Goal: Task Accomplishment & Management: Manage account settings

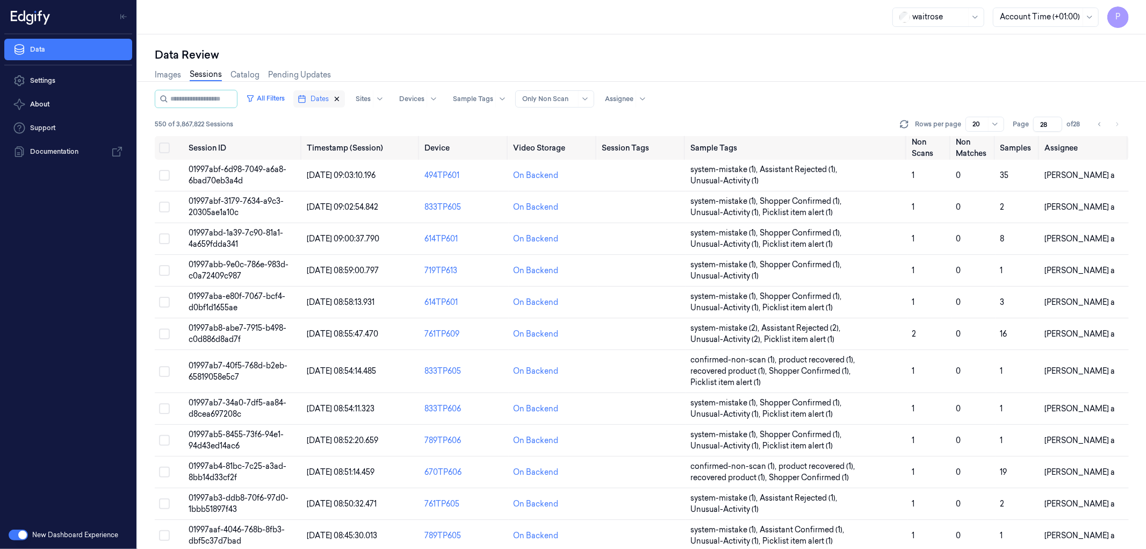
click at [341, 98] on icon "button" at bounding box center [337, 99] width 8 height 8
type input "1"
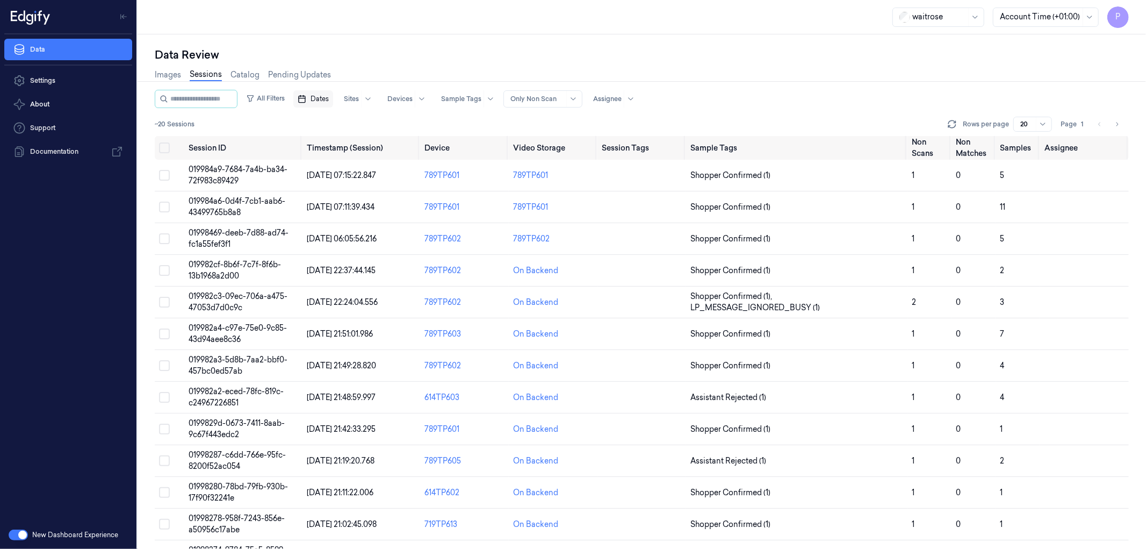
click at [329, 98] on span "Dates" at bounding box center [320, 99] width 18 height 10
click at [396, 230] on button "25" at bounding box center [392, 227] width 17 height 17
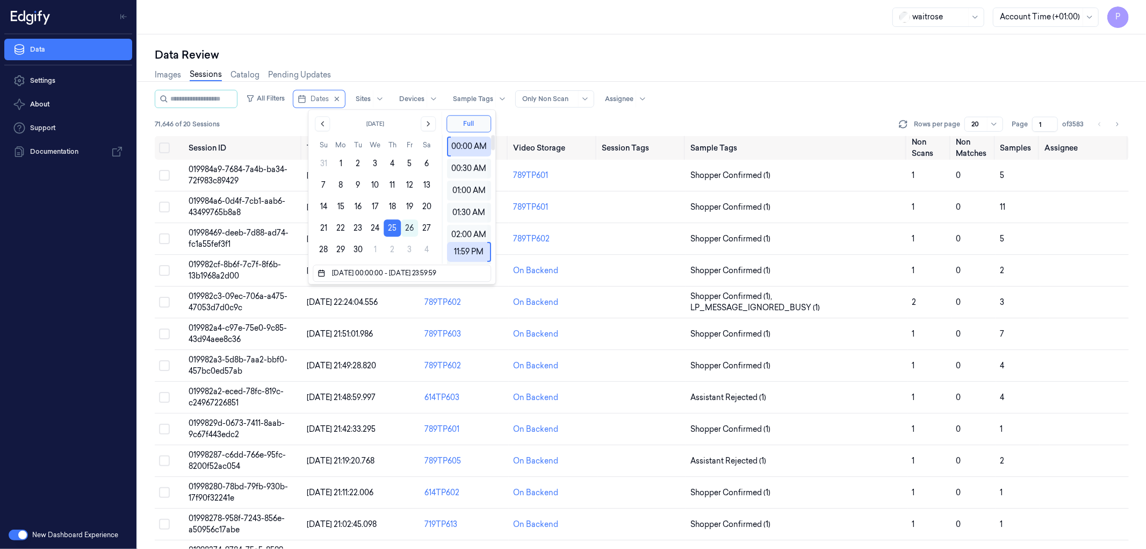
click at [562, 42] on div "Data Review Images Sessions Catalog Pending Updates All Filters Dates Sites Dev…" at bounding box center [642, 291] width 1009 height 514
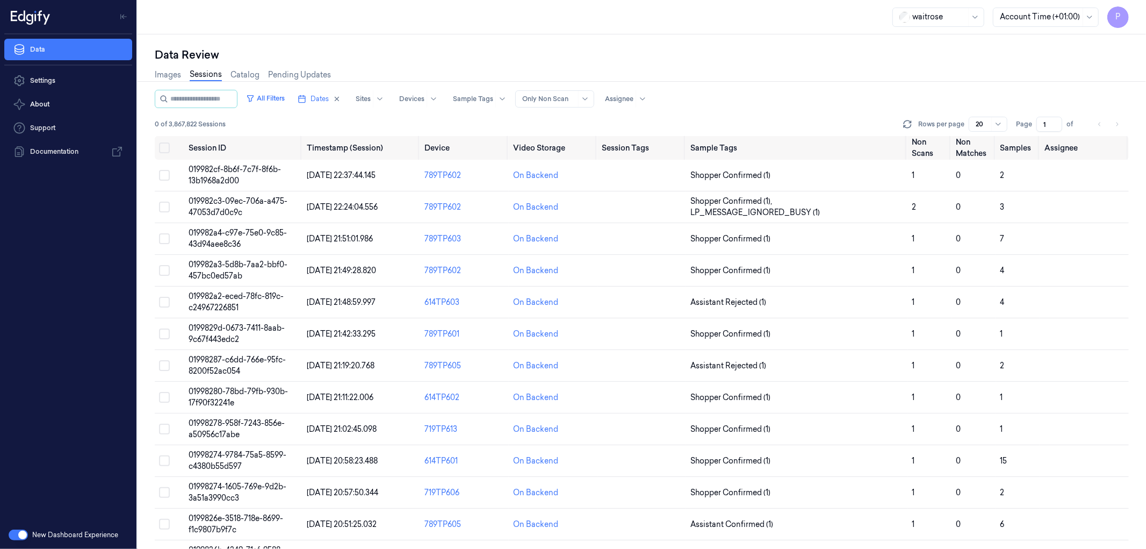
click at [1119, 123] on li "pagination" at bounding box center [1117, 124] width 15 height 15
click at [1089, 105] on div "All Filters Dates Sites Devices Sample Tags Alert Type Only Non Scan Assignee" at bounding box center [642, 99] width 974 height 18
click at [998, 122] on icon at bounding box center [998, 124] width 9 height 9
click at [989, 182] on div "200" at bounding box center [984, 180] width 14 height 11
click at [341, 98] on icon "button" at bounding box center [337, 99] width 8 height 8
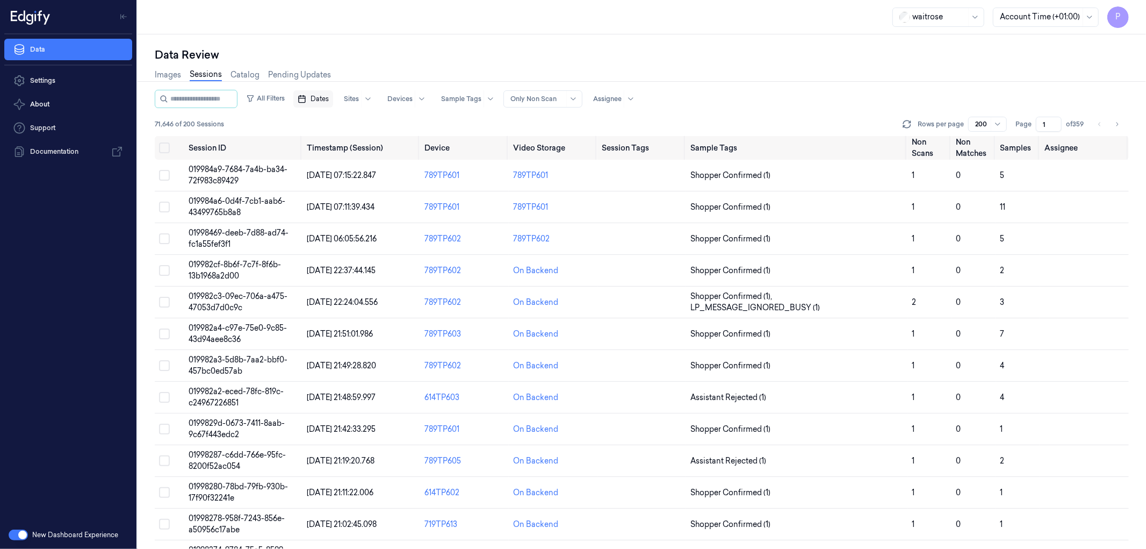
click at [329, 99] on span "Dates" at bounding box center [320, 99] width 18 height 10
click at [375, 226] on button "24" at bounding box center [374, 227] width 17 height 17
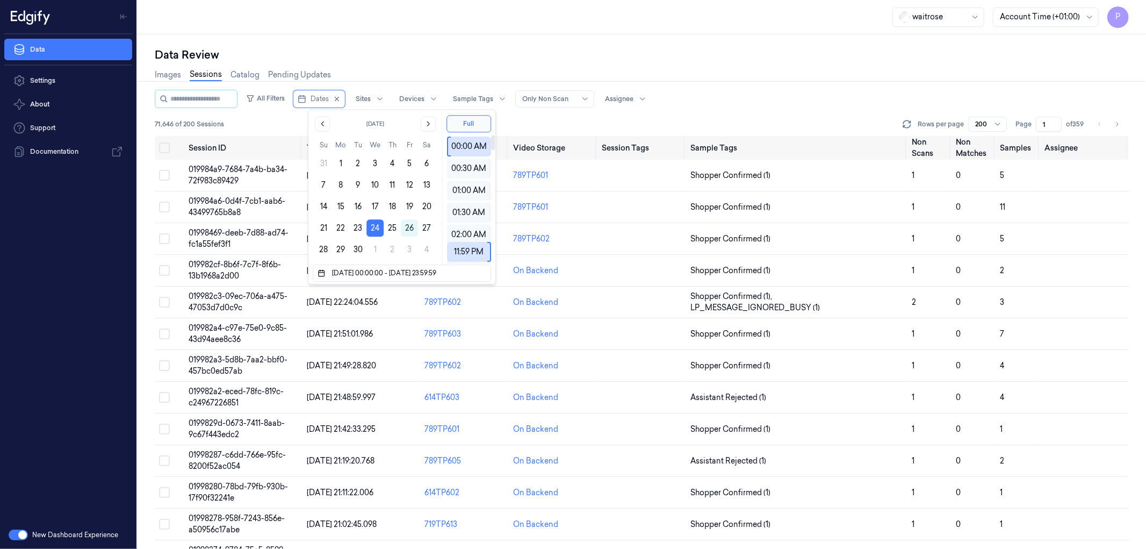
click at [780, 90] on div "All Filters Dates Sites Devices Sample Tags Alert Type Only Non Scan Assignee" at bounding box center [642, 99] width 974 height 18
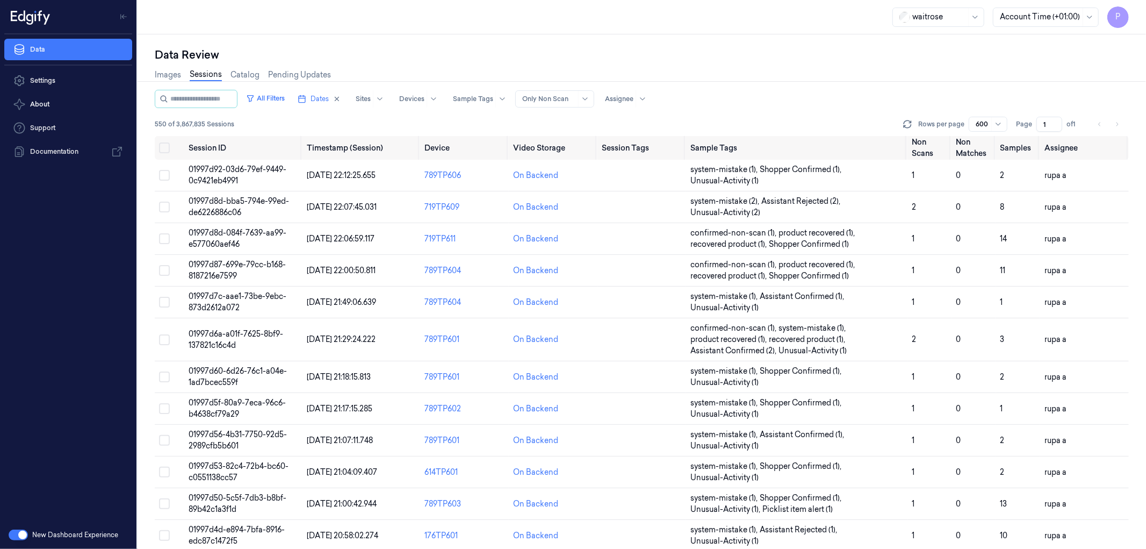
click at [714, 44] on div "Data Review Images Sessions Catalog Pending Updates All Filters Dates Sites Dev…" at bounding box center [642, 291] width 1009 height 514
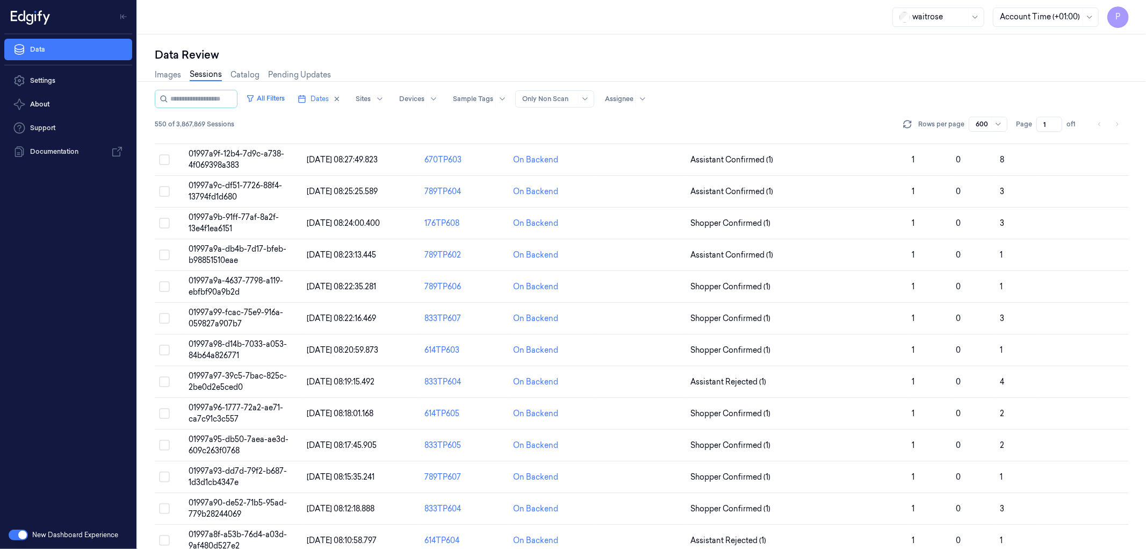
scroll to position [18554, 0]
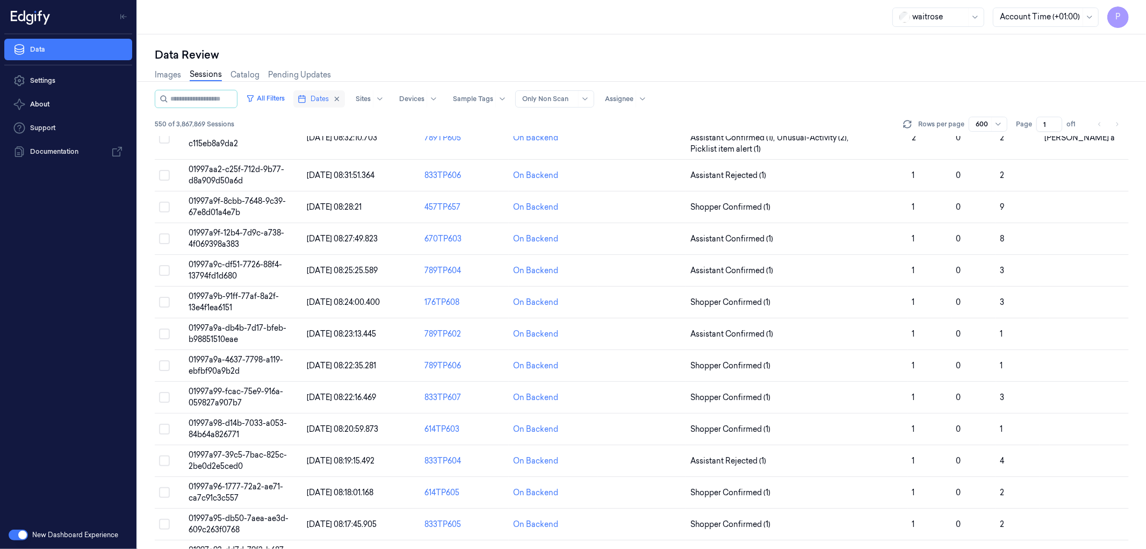
click at [325, 99] on span "Dates" at bounding box center [320, 99] width 18 height 10
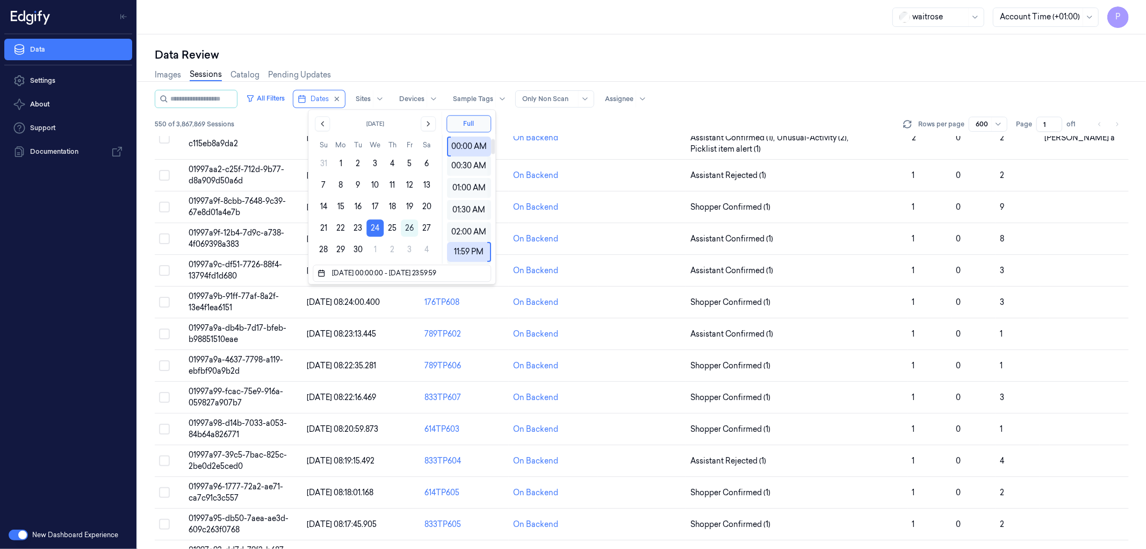
scroll to position [0, 0]
click at [550, 20] on div "waitrose Account Time (+01:00) P" at bounding box center [642, 17] width 1009 height 34
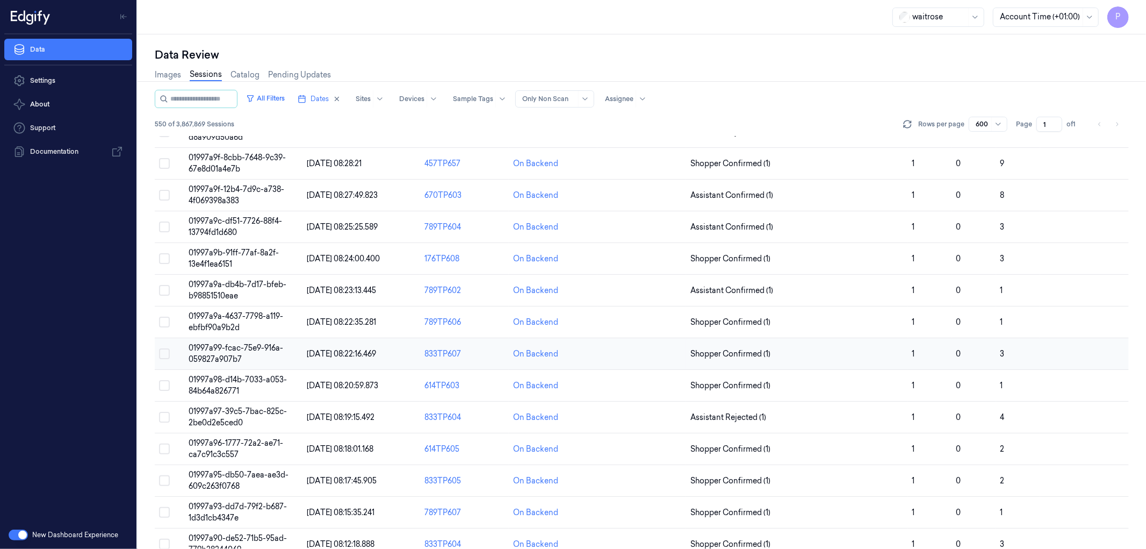
scroll to position [18554, 0]
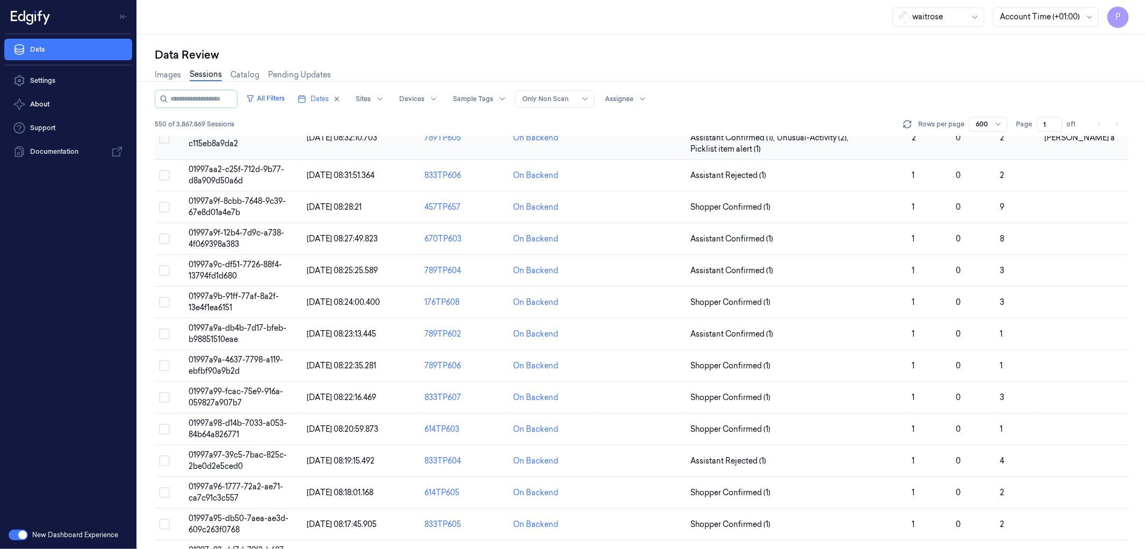
click at [167, 143] on button "Select row" at bounding box center [164, 138] width 11 height 11
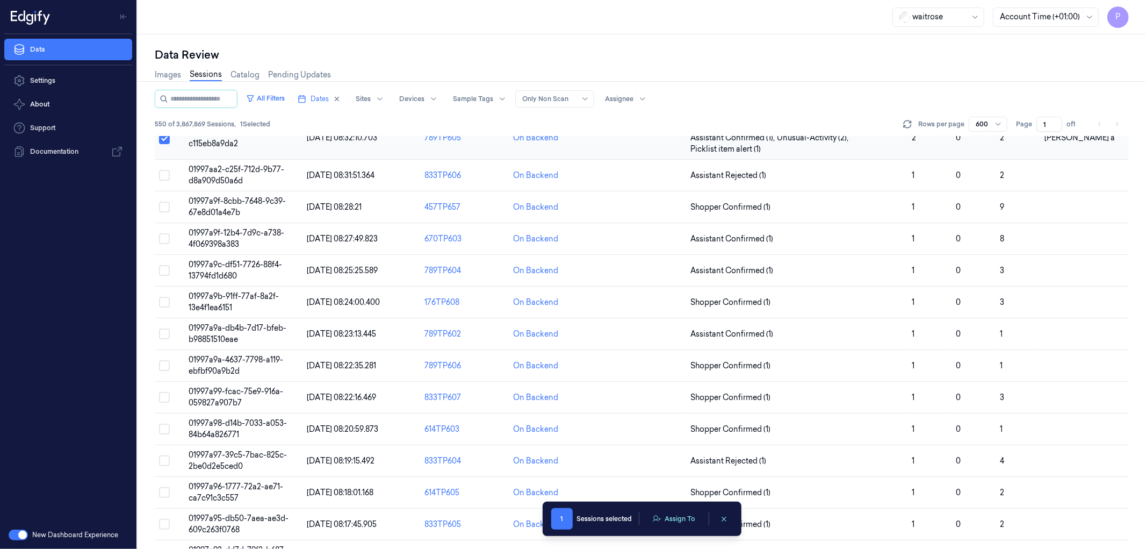
scroll to position [18554, 0]
click at [167, 143] on button "Select row" at bounding box center [164, 138] width 11 height 11
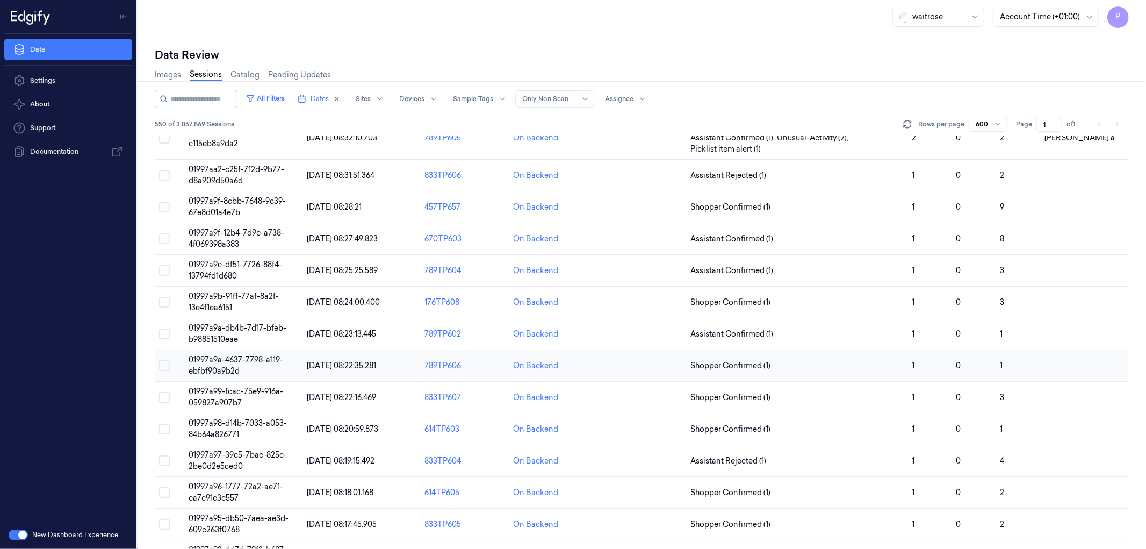
type button "on"
click at [653, 98] on div at bounding box center [649, 98] width 26 height 17
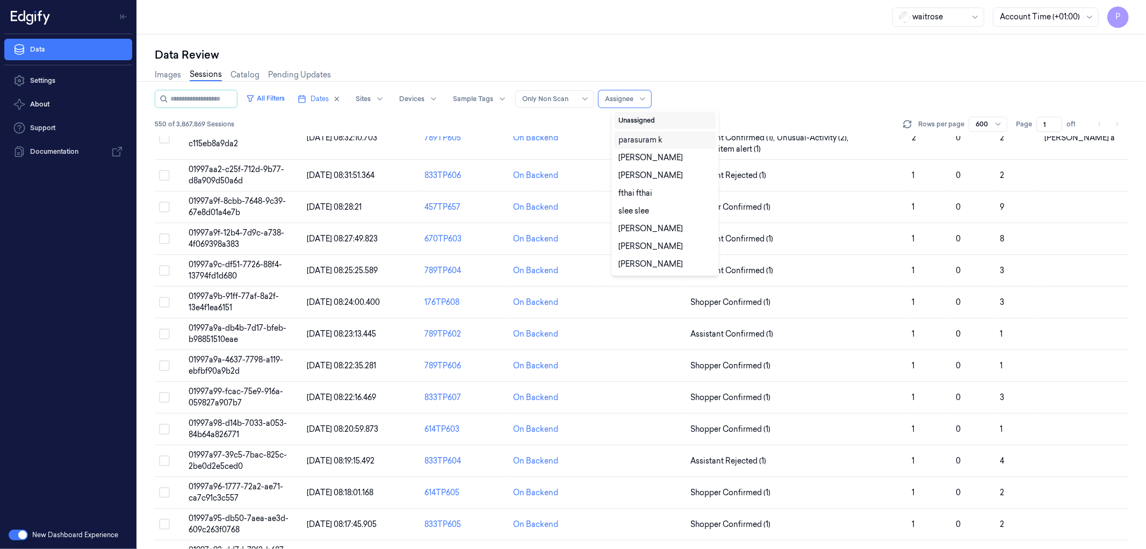
click at [647, 120] on button "Unassigned" at bounding box center [665, 120] width 102 height 17
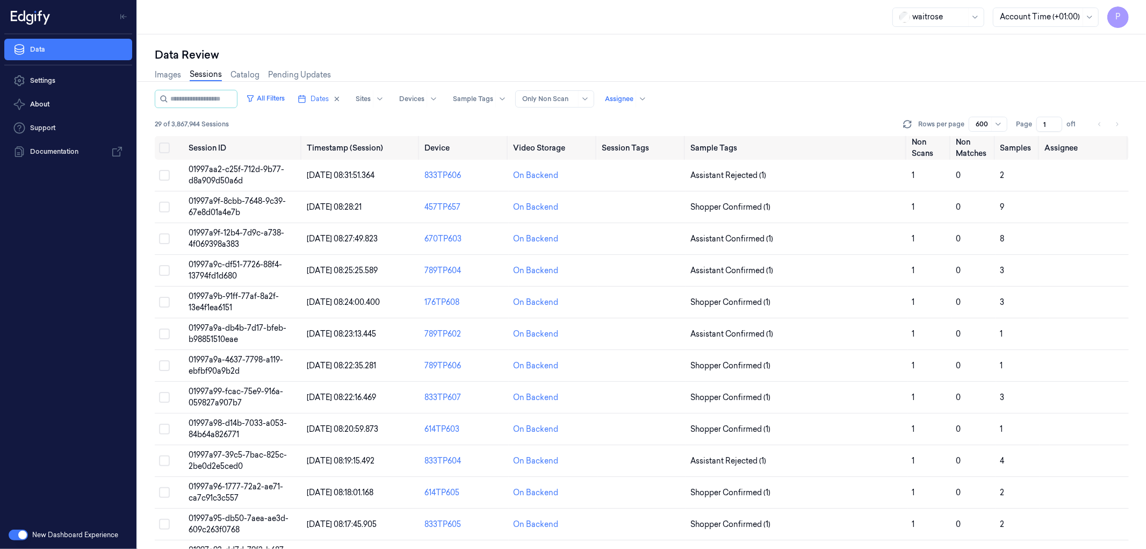
click at [781, 90] on div "All Filters Dates Sites Devices Sample Tags Alert Type Only Non Scan Assignee" at bounding box center [642, 99] width 974 height 18
click at [633, 102] on div at bounding box center [619, 99] width 28 height 10
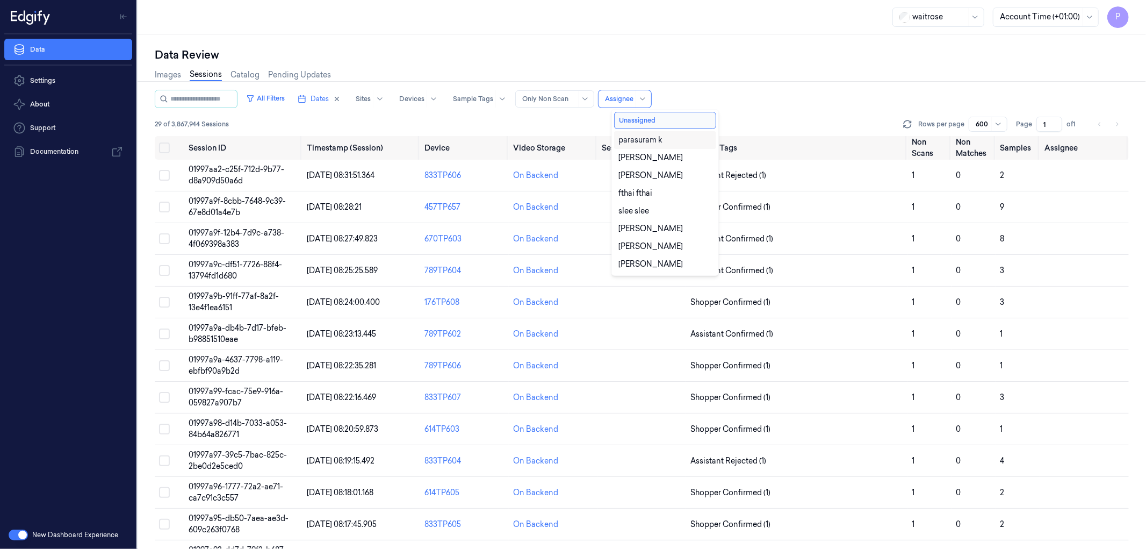
click at [705, 93] on div "All Filters Dates Sites Devices Sample Tags Alert Type Only Non Scan 10 results…" at bounding box center [642, 99] width 974 height 18
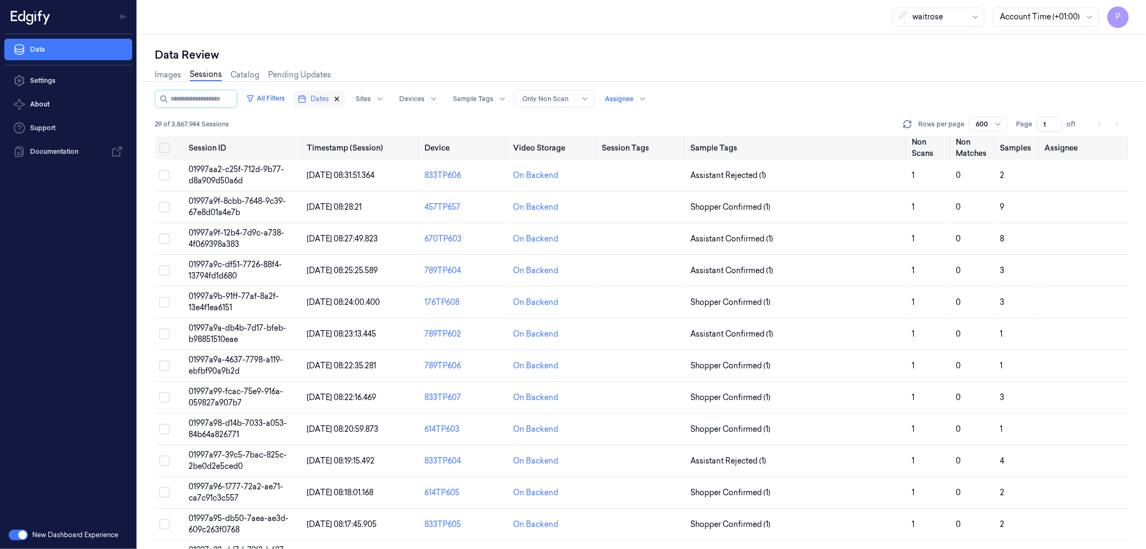
click at [341, 99] on icon "button" at bounding box center [337, 99] width 8 height 8
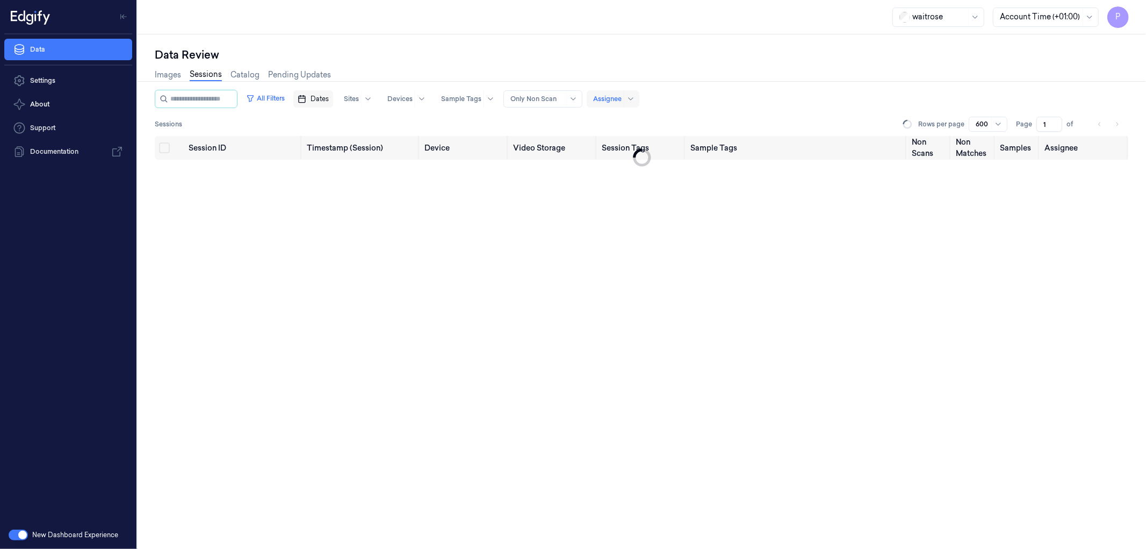
click at [624, 98] on span at bounding box center [624, 98] width 1 height 17
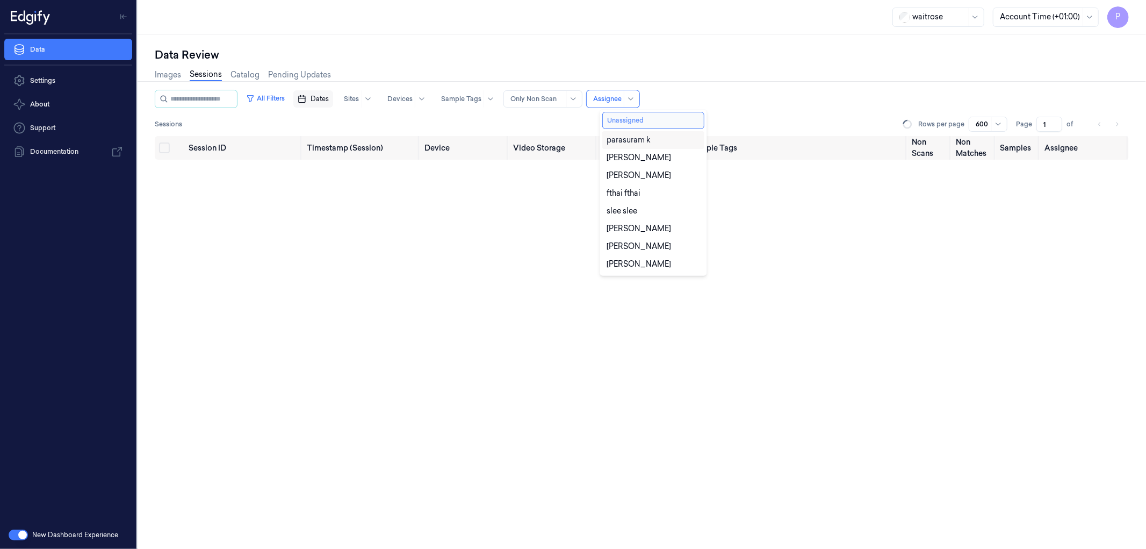
click at [652, 119] on button "Unassigned" at bounding box center [653, 120] width 102 height 17
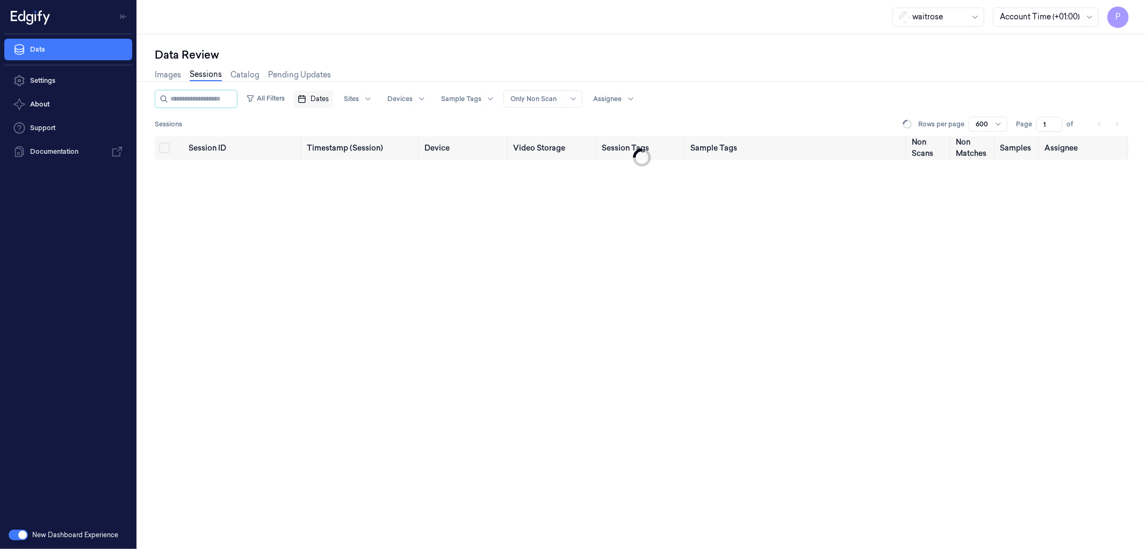
click at [818, 101] on div "All Filters Dates Sites Devices Sample Tags Alert Type Only Non Scan Assignee" at bounding box center [642, 99] width 974 height 18
click at [286, 96] on button "All Filters" at bounding box center [265, 98] width 47 height 17
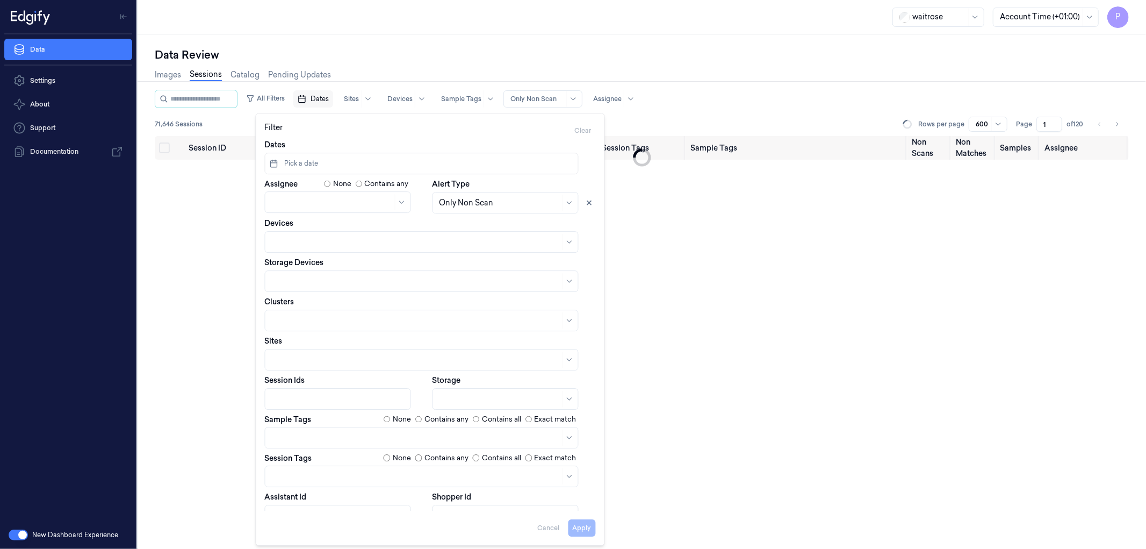
click at [775, 100] on div "All Filters Dates Sites Devices Sample Tags Alert Type Only Non Scan Assignee" at bounding box center [642, 99] width 974 height 18
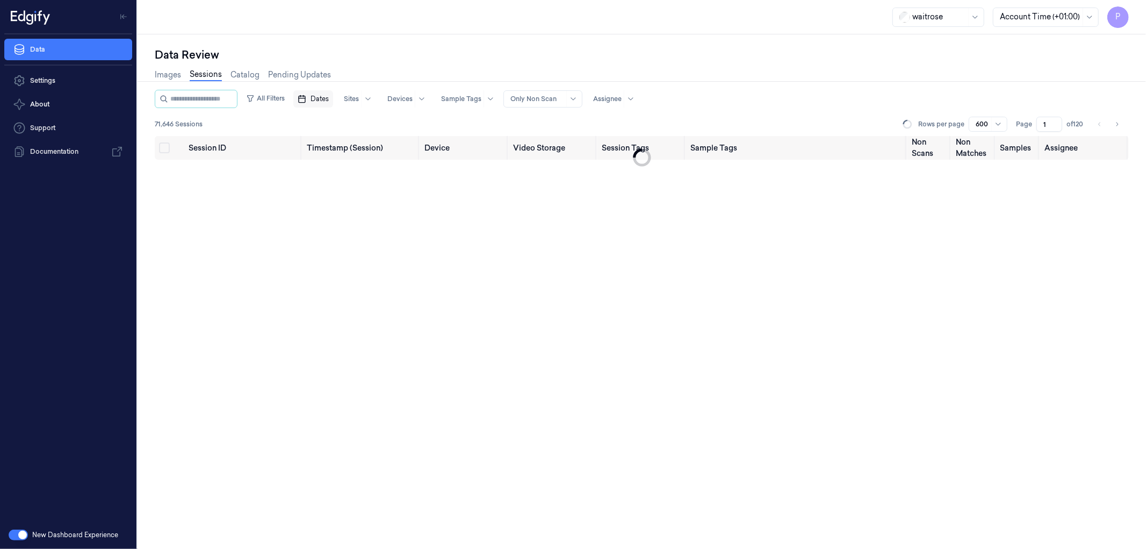
click at [332, 104] on button "Dates" at bounding box center [313, 98] width 40 height 17
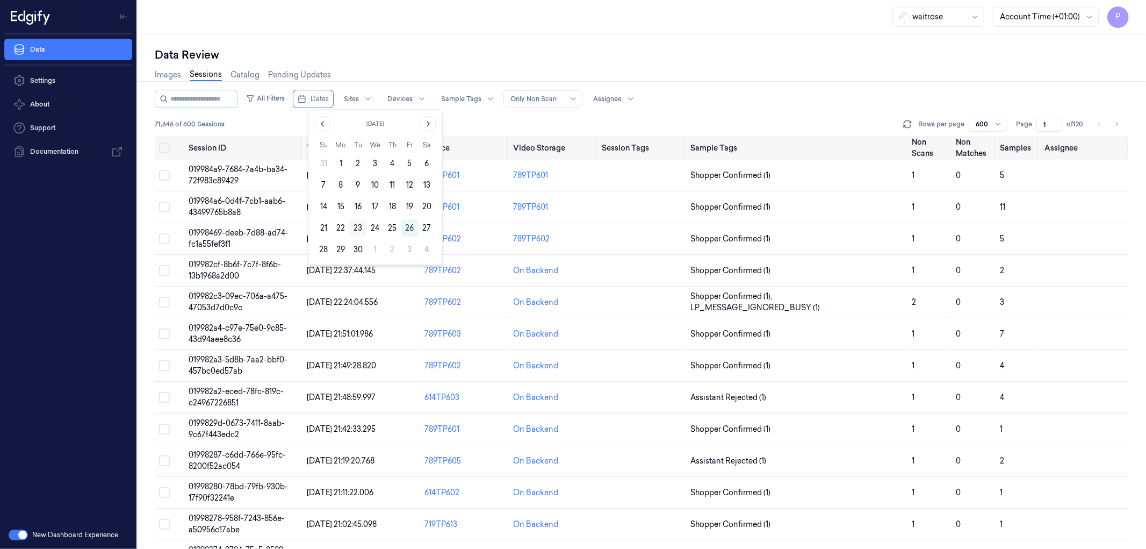
click at [355, 228] on button "23" at bounding box center [357, 227] width 17 height 17
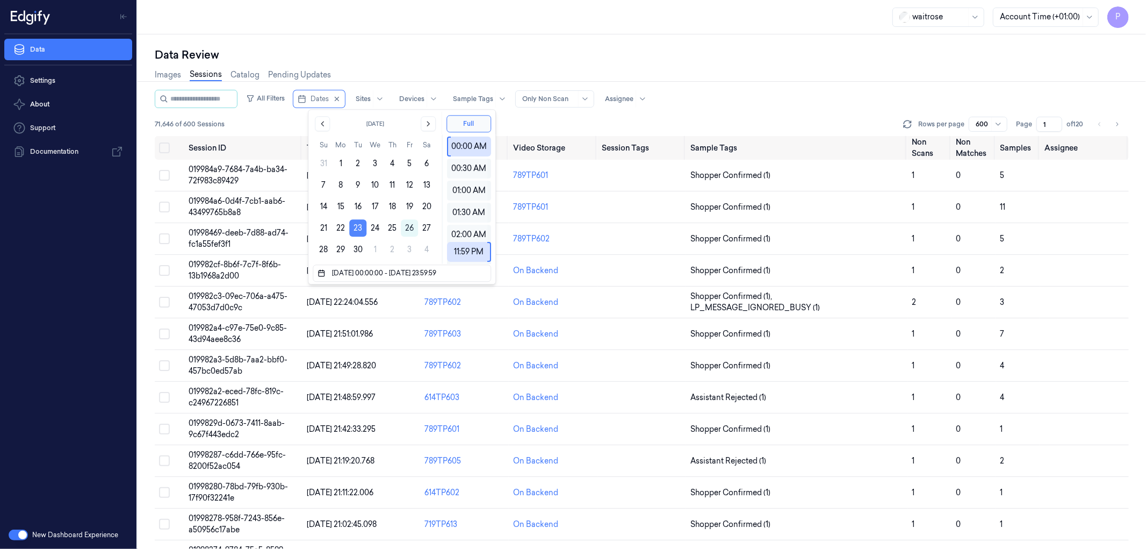
scroll to position [18659, 0]
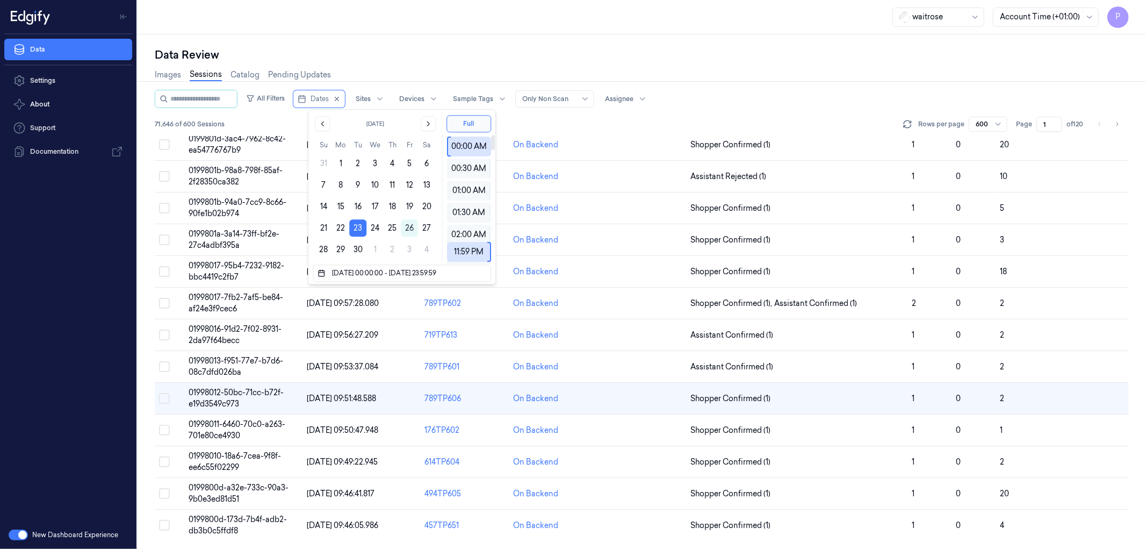
click at [623, 62] on div "Images Sessions Catalog Pending Updates" at bounding box center [642, 75] width 974 height 27
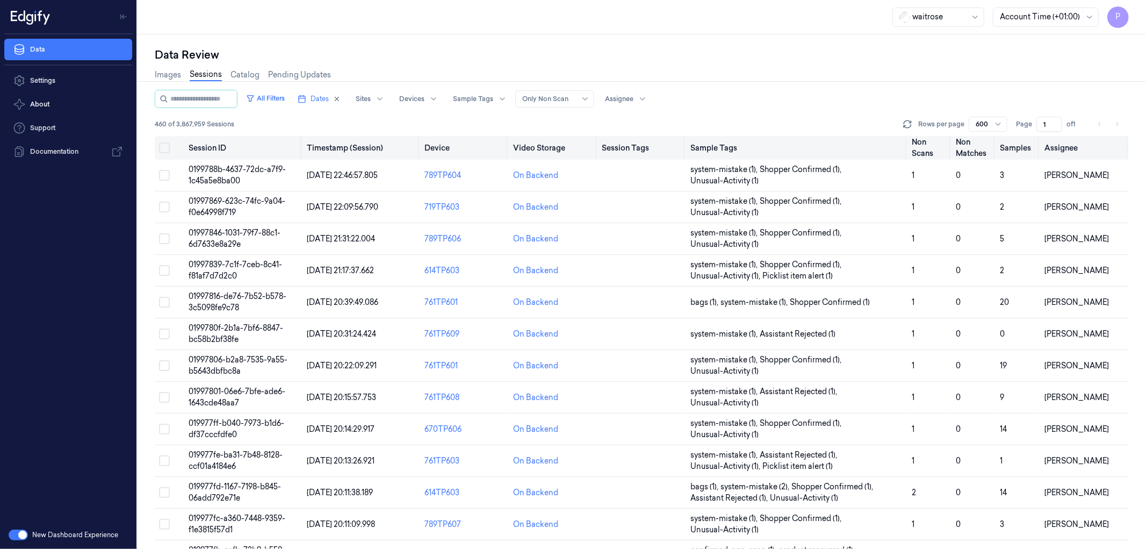
click at [164, 147] on button "Select all" at bounding box center [164, 147] width 11 height 11
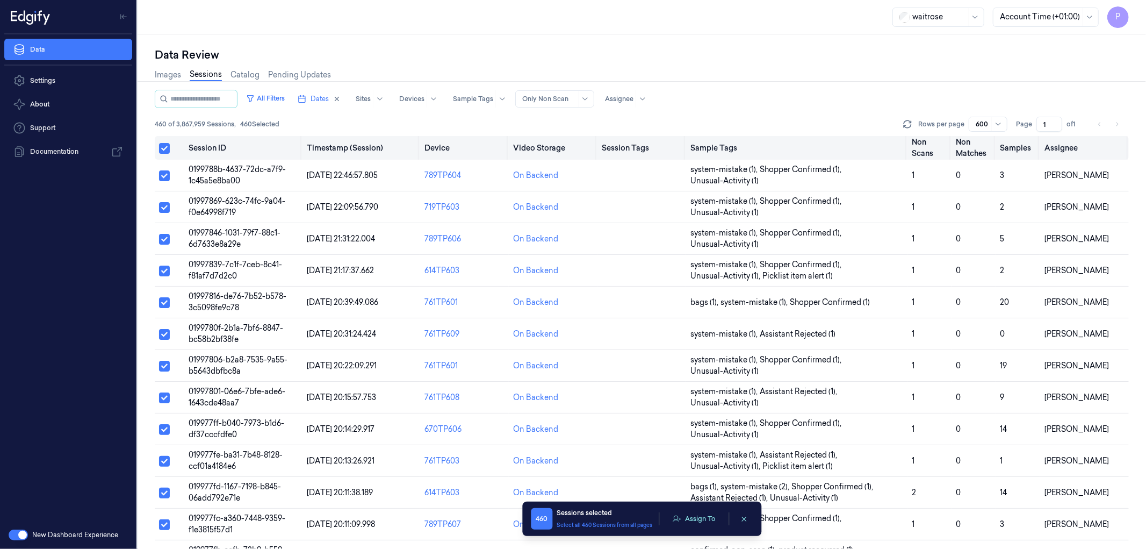
click at [162, 146] on button "Select all" at bounding box center [164, 148] width 11 height 11
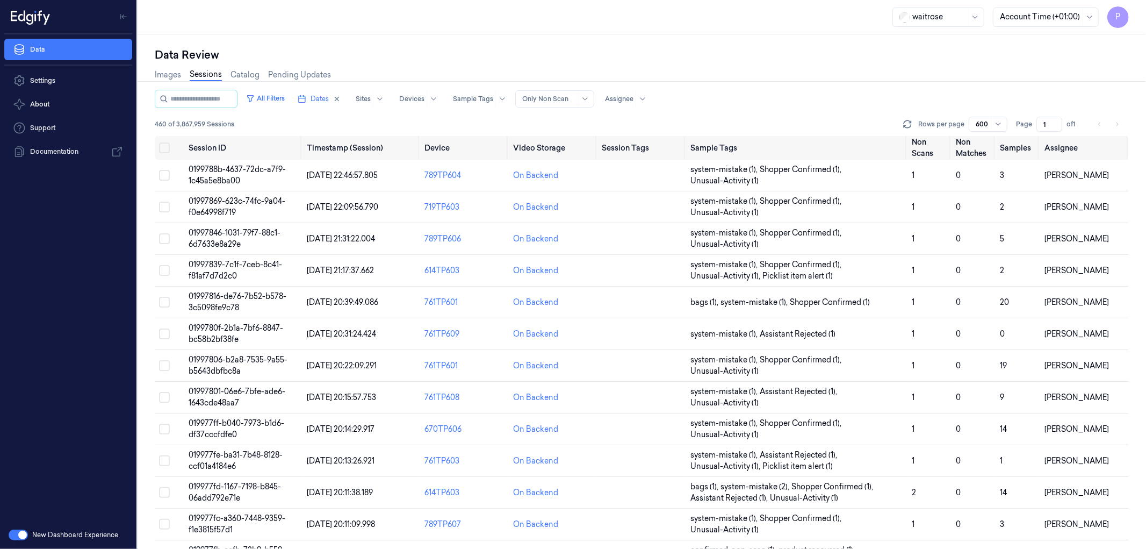
click at [862, 74] on div "Images Sessions Catalog Pending Updates" at bounding box center [642, 75] width 974 height 27
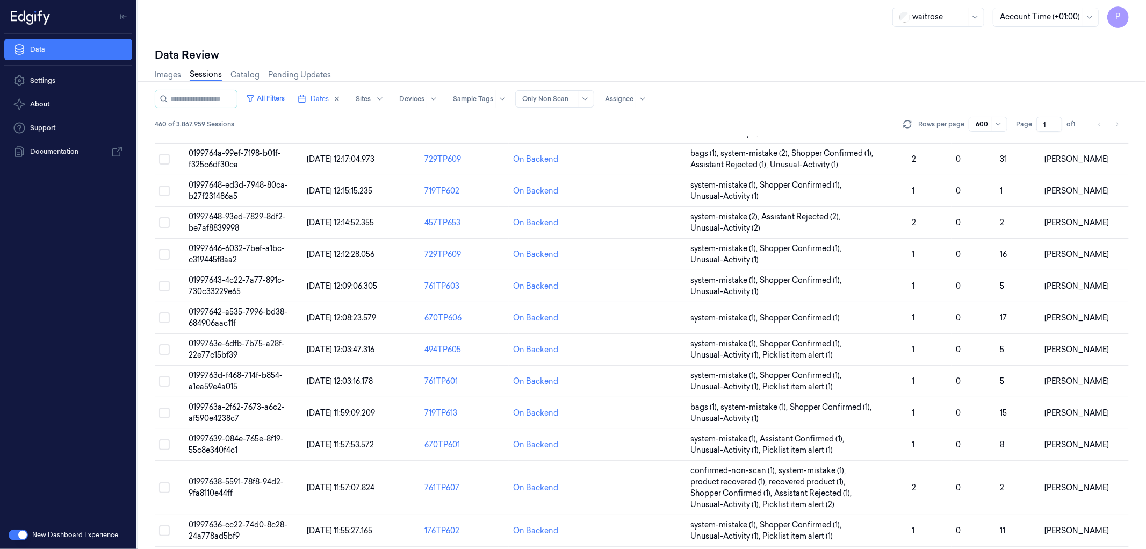
scroll to position [11622, 0]
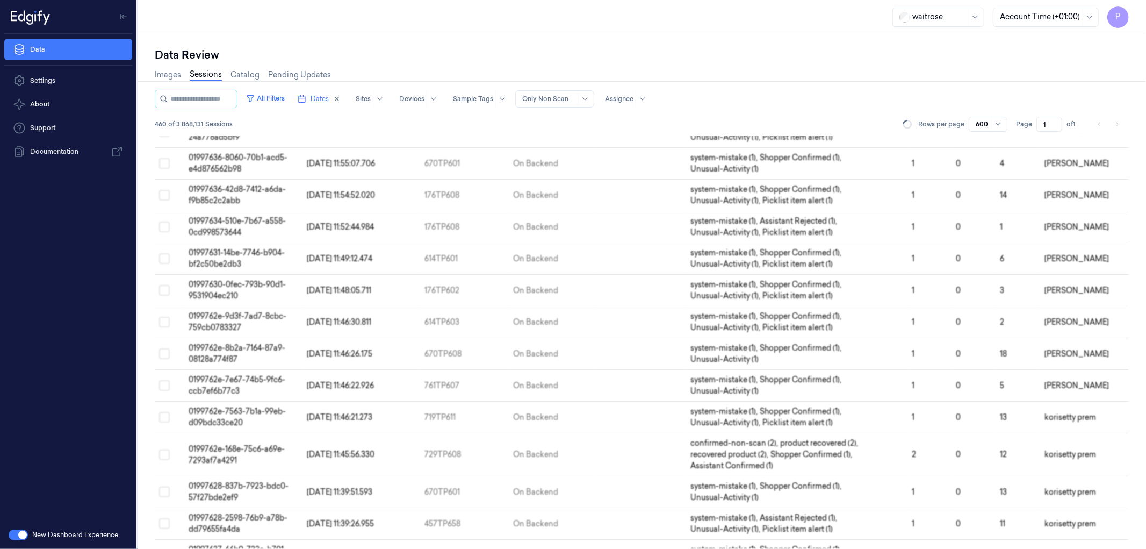
click at [828, 44] on div "Data Review Images Sessions Catalog Pending Updates All Filters Dates Sites Dev…" at bounding box center [642, 291] width 1009 height 514
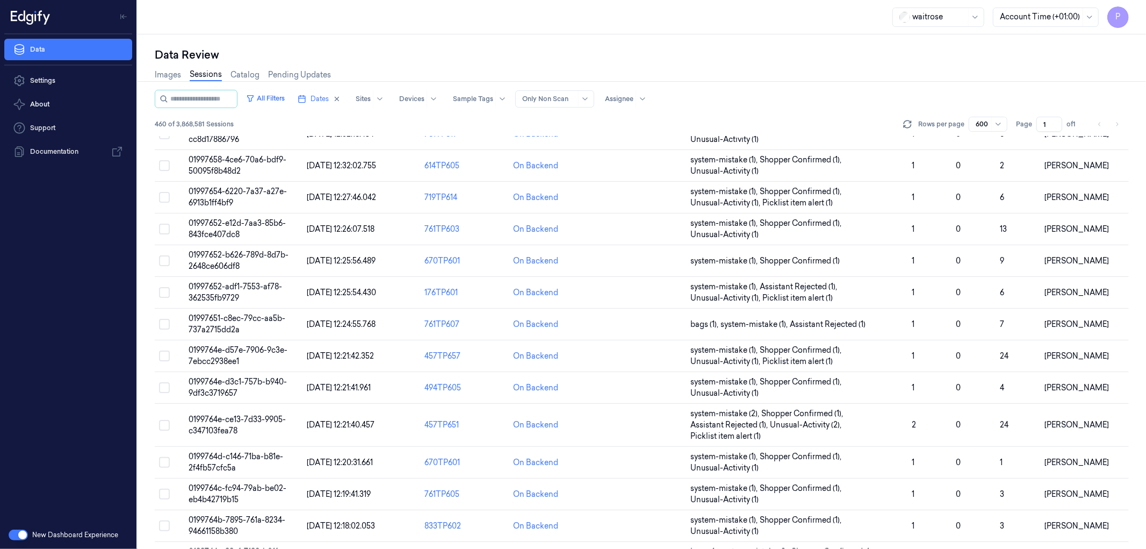
scroll to position [10587, 0]
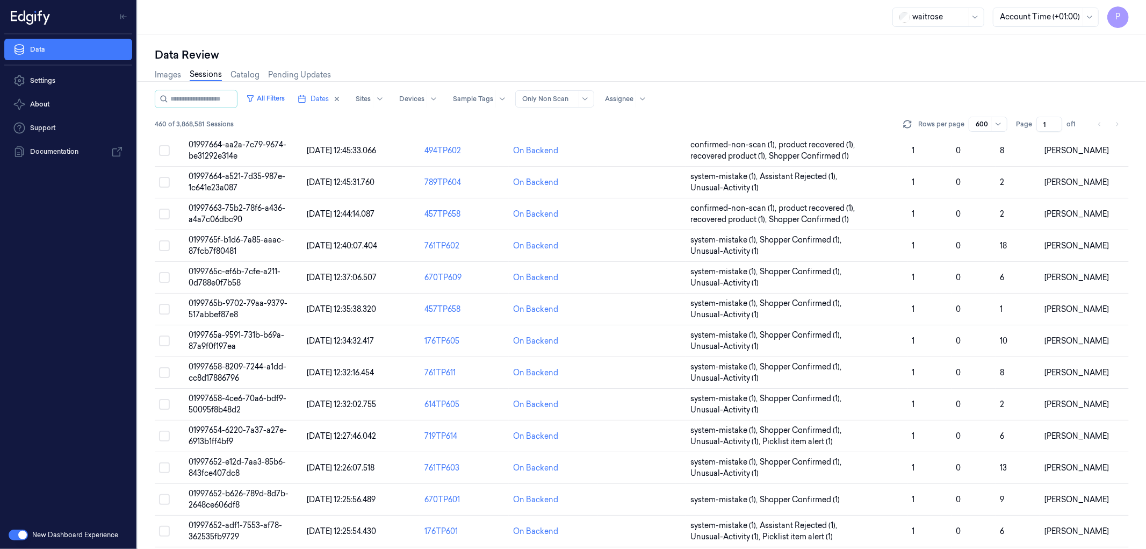
click at [580, 38] on div "Data Review Images Sessions Catalog Pending Updates All Filters Dates Sites Dev…" at bounding box center [642, 291] width 1009 height 514
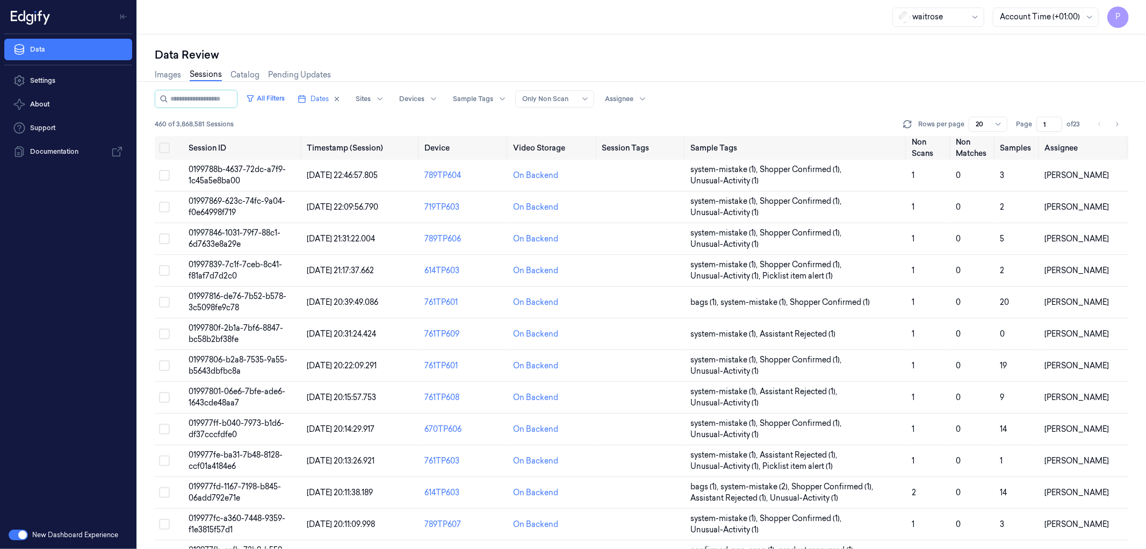
click at [613, 29] on div "waitrose Account Time (+01:00) P" at bounding box center [642, 17] width 1009 height 34
click at [341, 98] on icon "button" at bounding box center [337, 99] width 8 height 8
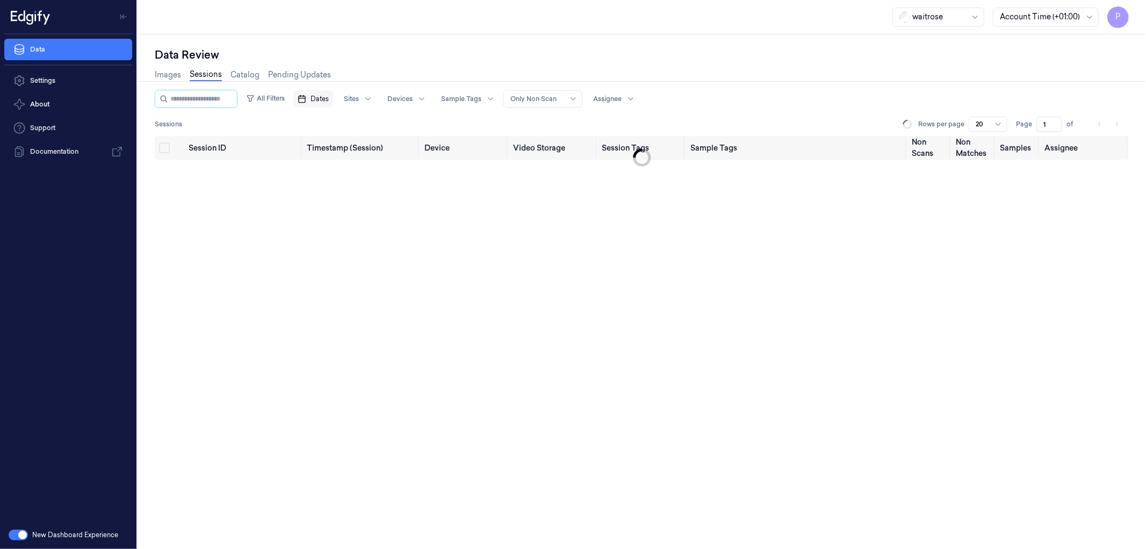
click at [329, 100] on span "Dates" at bounding box center [320, 99] width 18 height 10
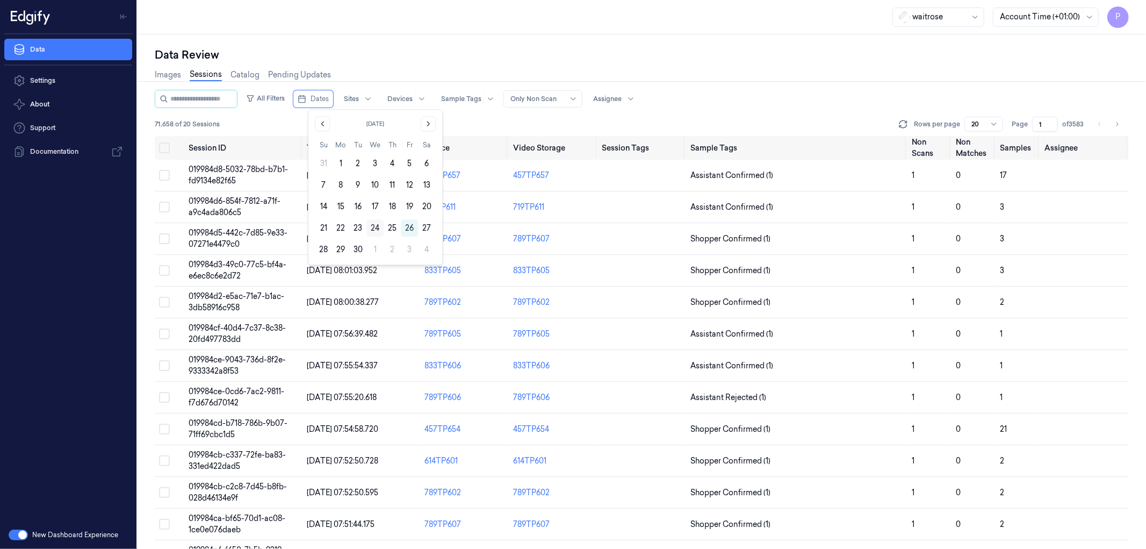
click at [375, 225] on button "24" at bounding box center [374, 227] width 17 height 17
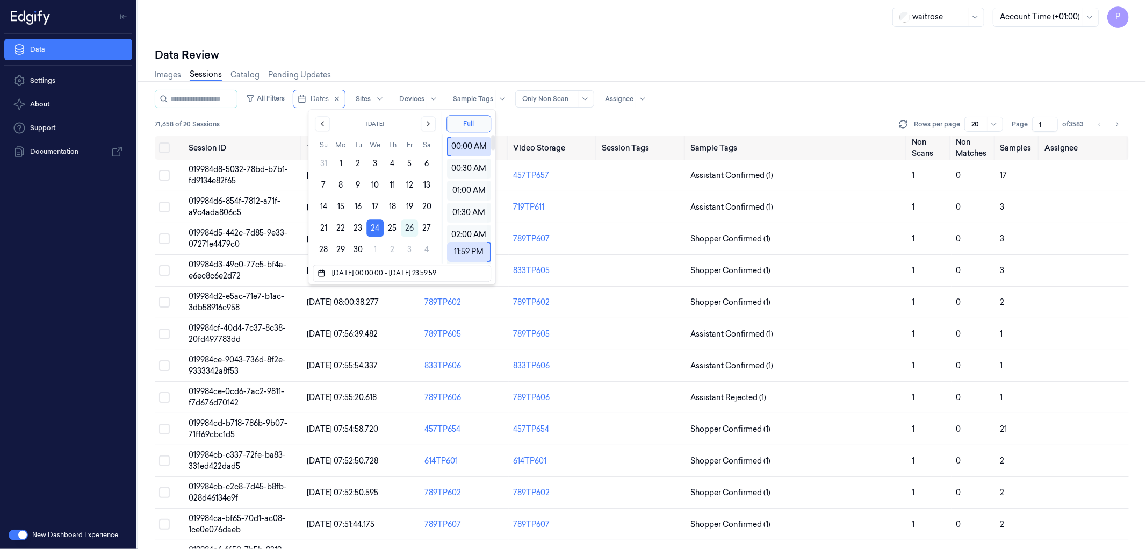
click at [683, 56] on div "Data Review" at bounding box center [642, 54] width 974 height 15
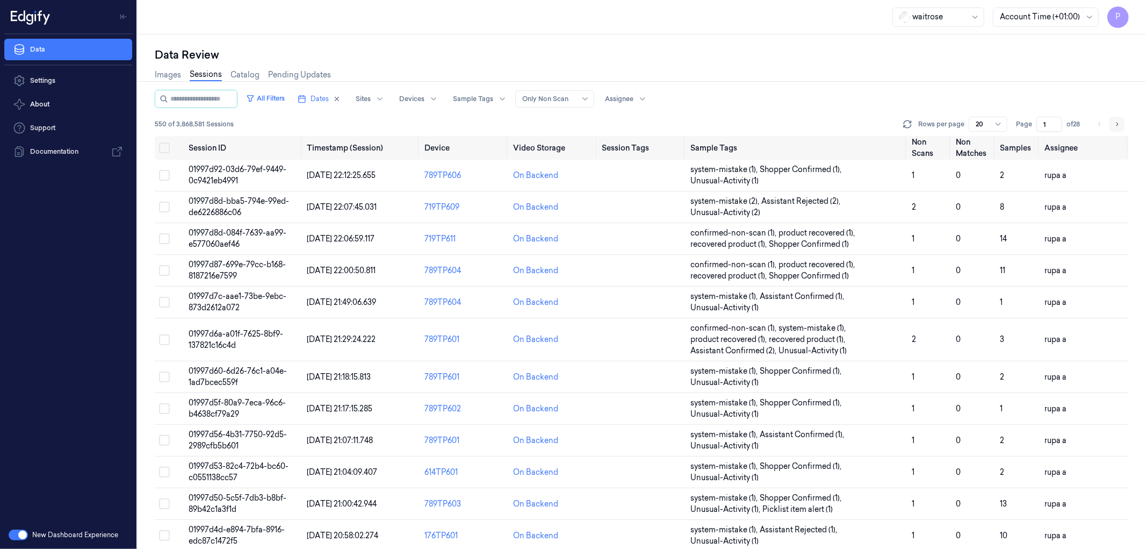
click at [1120, 124] on button "Go to next page" at bounding box center [1117, 124] width 15 height 15
type input "2"
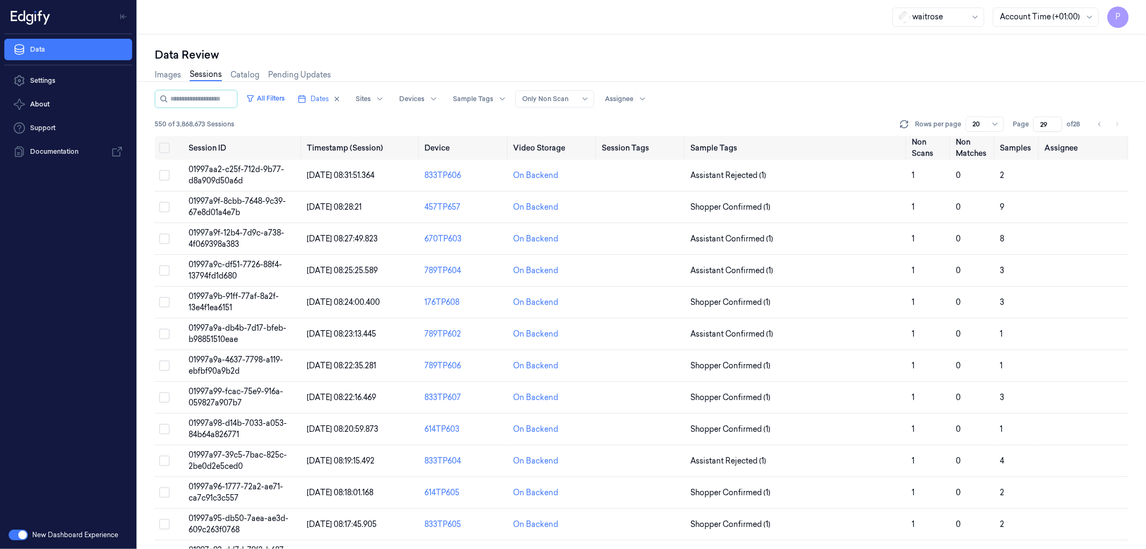
click at [952, 62] on div "Images Sessions Catalog Pending Updates" at bounding box center [642, 75] width 974 height 27
click at [341, 98] on icon "button" at bounding box center [337, 99] width 8 height 8
type input "1"
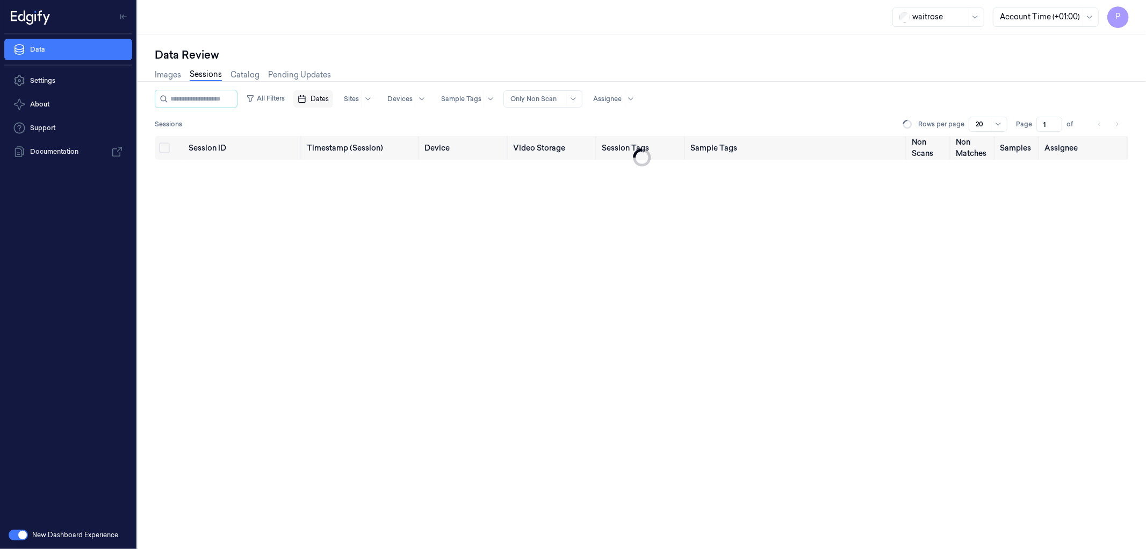
click at [329, 98] on span "Dates" at bounding box center [320, 99] width 18 height 10
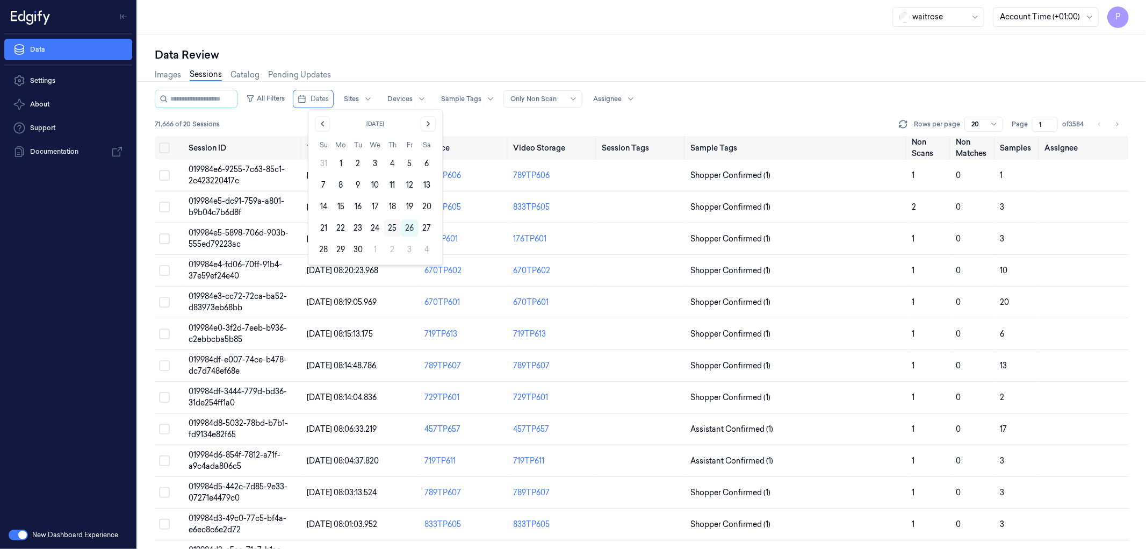
click at [394, 227] on button "25" at bounding box center [392, 227] width 17 height 17
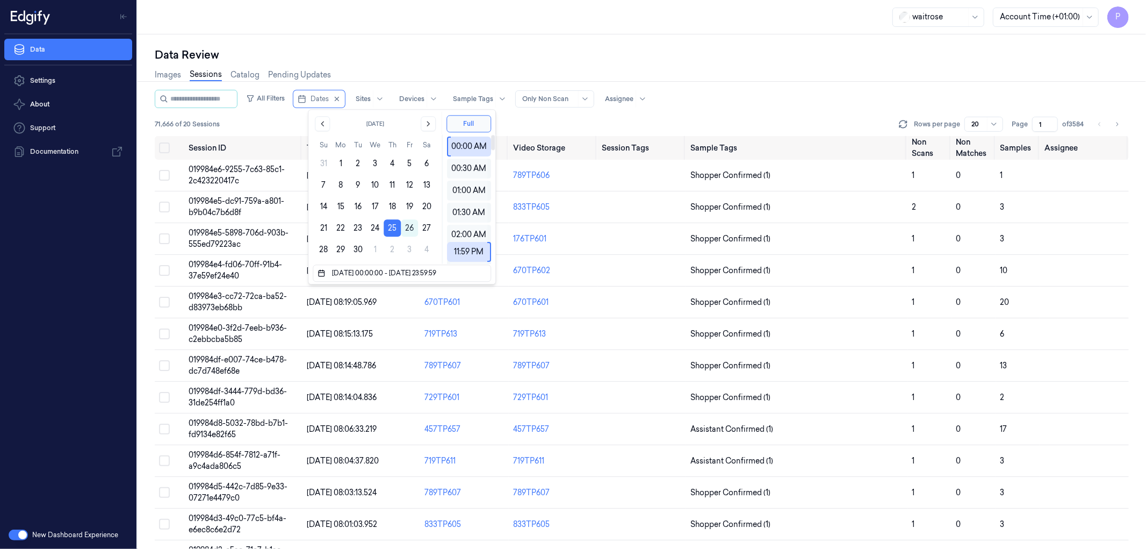
click at [610, 55] on div "Data Review" at bounding box center [642, 54] width 974 height 15
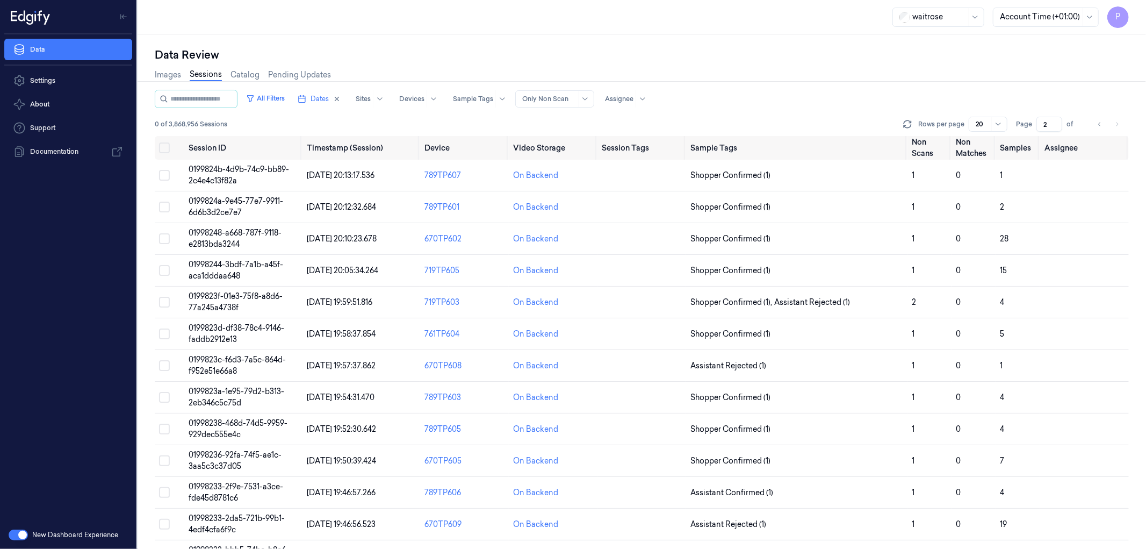
click at [330, 26] on div "waitrose Account Time (+01:00) P" at bounding box center [642, 17] width 1009 height 34
click at [341, 100] on icon "button" at bounding box center [337, 99] width 8 height 8
type input "1"
click at [329, 98] on span "Dates" at bounding box center [320, 99] width 18 height 10
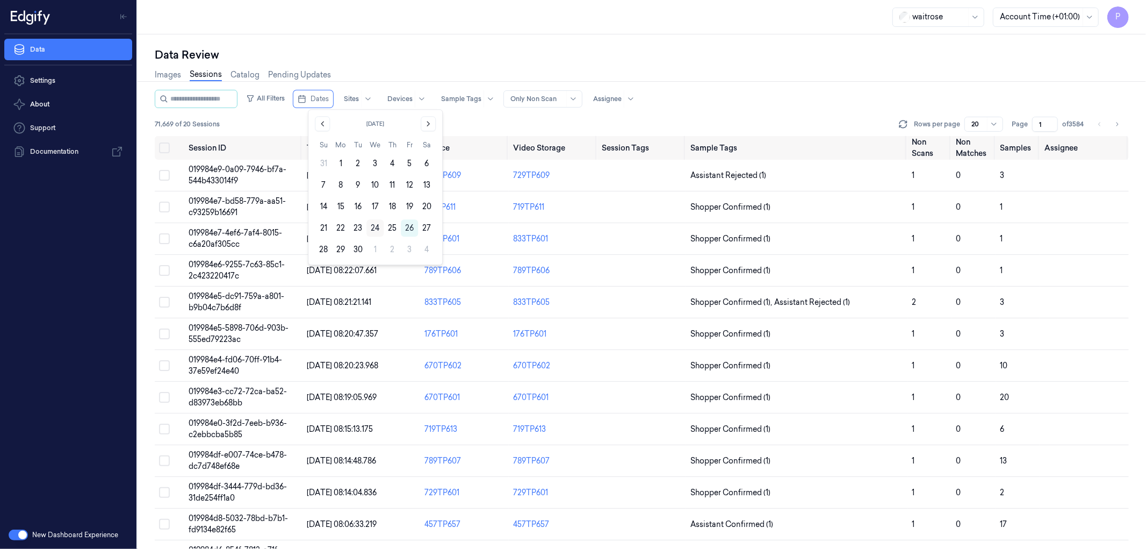
click at [378, 228] on button "24" at bounding box center [374, 227] width 17 height 17
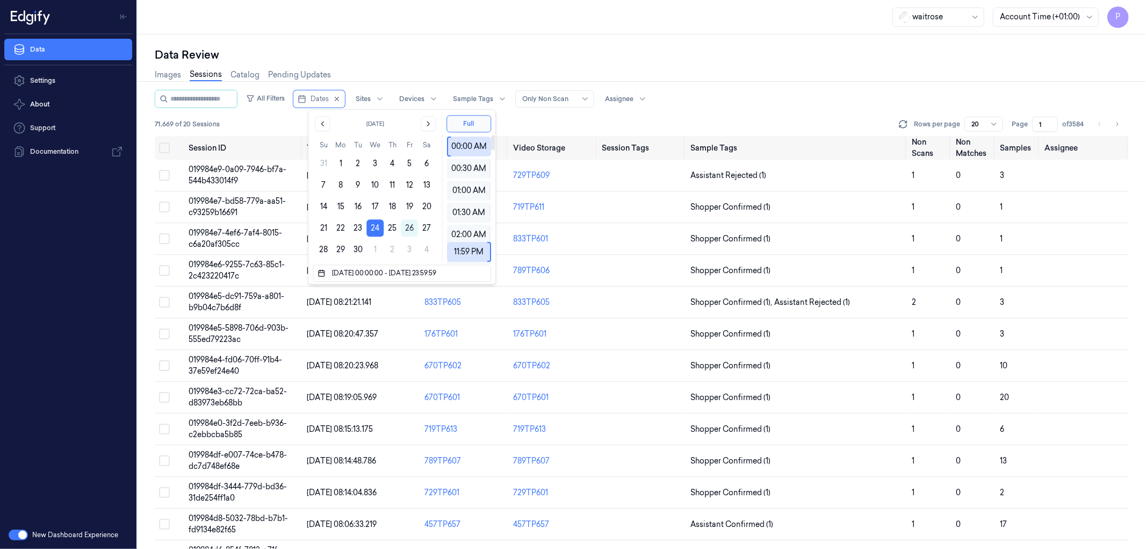
click at [779, 76] on div "Images Sessions Catalog Pending Updates" at bounding box center [642, 75] width 974 height 27
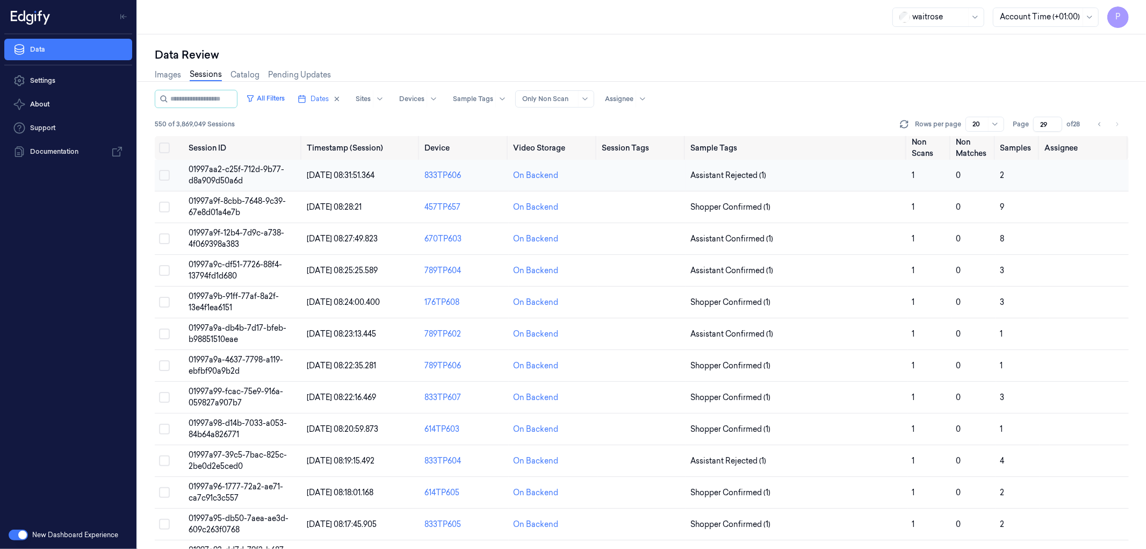
click at [167, 174] on button "Select row" at bounding box center [164, 175] width 11 height 11
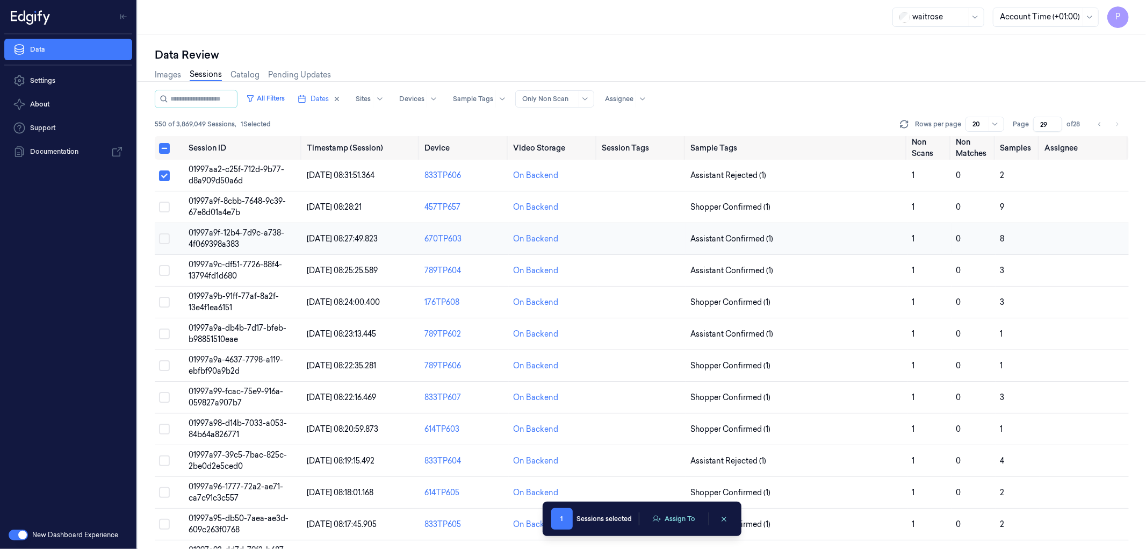
drag, startPoint x: 163, startPoint y: 206, endPoint x: 162, endPoint y: 235, distance: 29.0
click at [163, 206] on button "Select row" at bounding box center [164, 206] width 11 height 11
click at [160, 237] on button "Select row" at bounding box center [164, 238] width 11 height 11
click at [163, 267] on button "Select row" at bounding box center [164, 270] width 11 height 11
click at [164, 299] on button "Select row" at bounding box center [164, 302] width 11 height 11
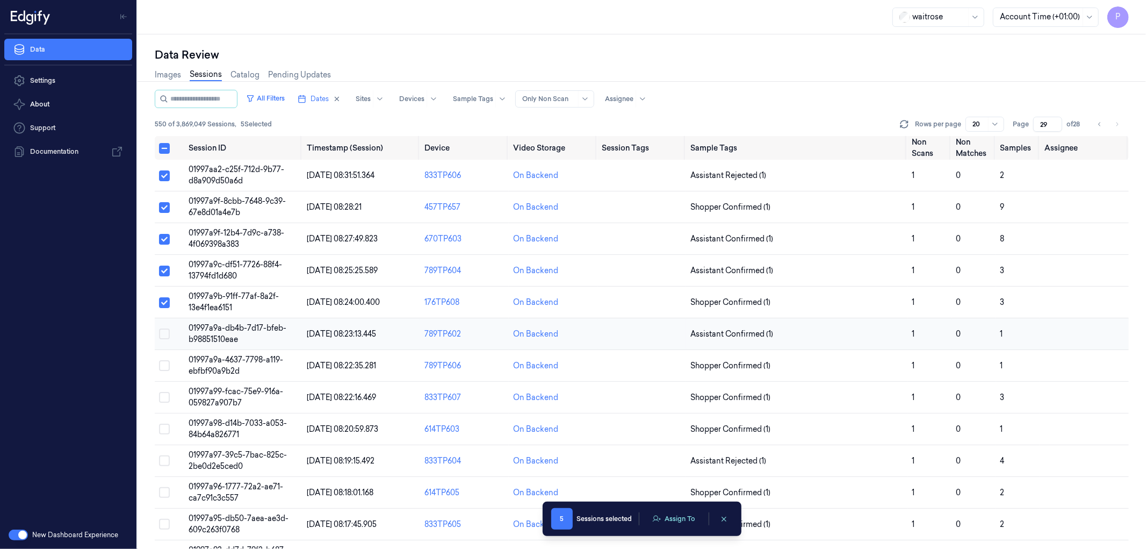
click at [164, 336] on button "Select row" at bounding box center [164, 333] width 11 height 11
click at [167, 362] on button "Select row" at bounding box center [164, 365] width 11 height 11
click at [163, 398] on button "Select row" at bounding box center [164, 397] width 11 height 11
click at [164, 425] on button "Select row" at bounding box center [164, 428] width 11 height 11
click at [165, 455] on button "Select row" at bounding box center [164, 460] width 11 height 11
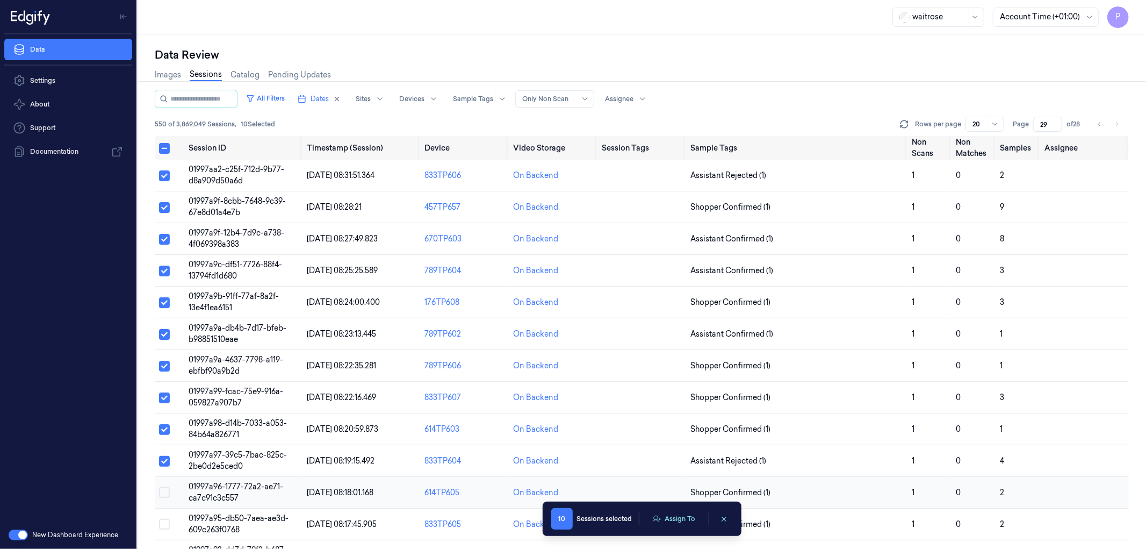
click at [163, 487] on button "Select row" at bounding box center [164, 492] width 11 height 11
click at [164, 491] on button "Select row" at bounding box center [164, 492] width 11 height 11
click at [679, 517] on button "Assign To" at bounding box center [674, 518] width 56 height 16
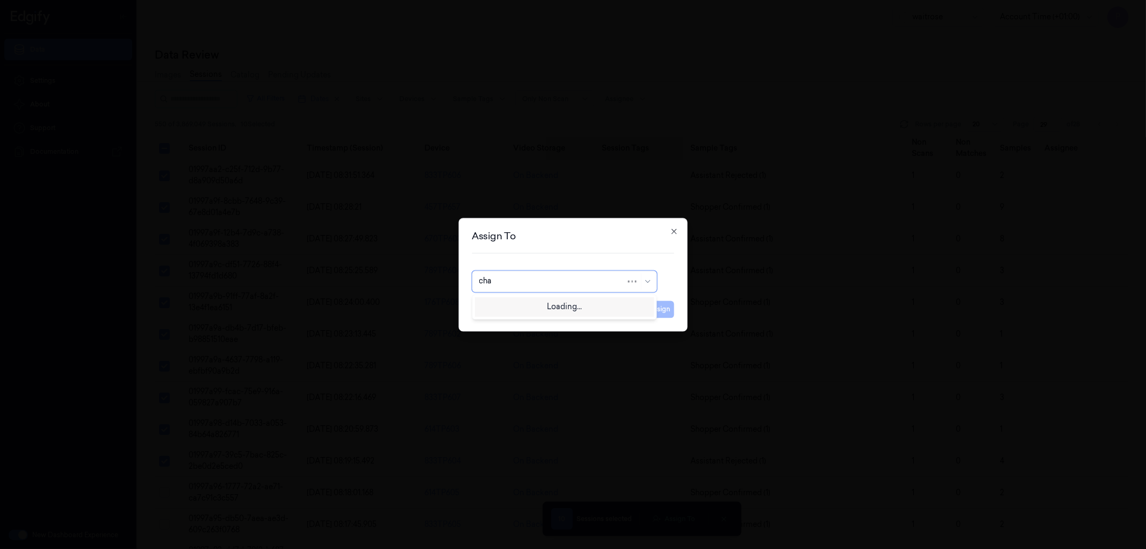
type input "chan"
click at [550, 309] on div "Chandu a" at bounding box center [564, 305] width 171 height 11
click at [659, 312] on button "Assign" at bounding box center [660, 308] width 30 height 17
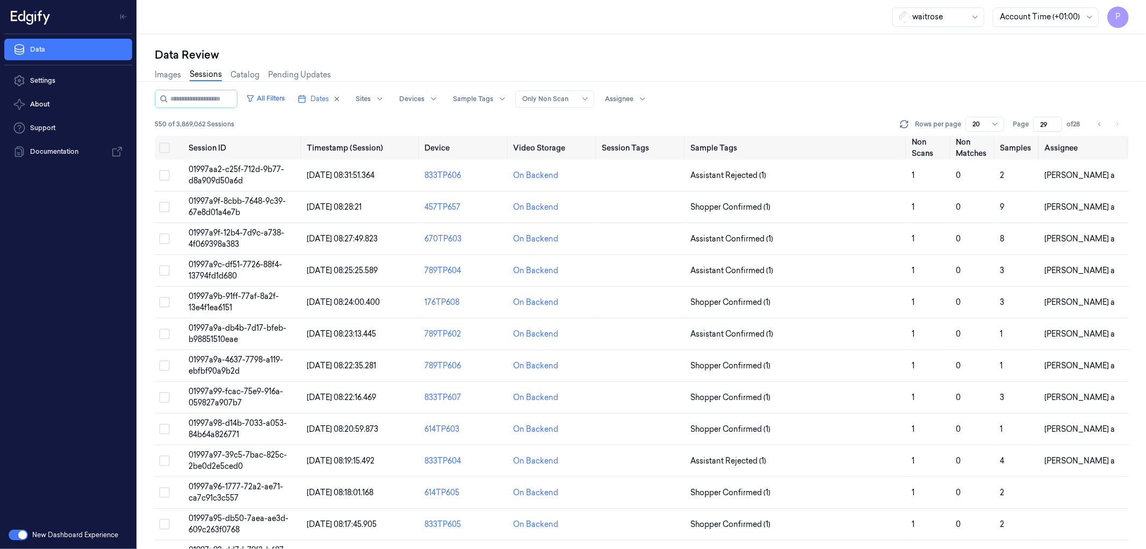
click at [824, 46] on div "Data Review Images Sessions Catalog Pending Updates All Filters Dates Sites Dev…" at bounding box center [642, 291] width 1009 height 514
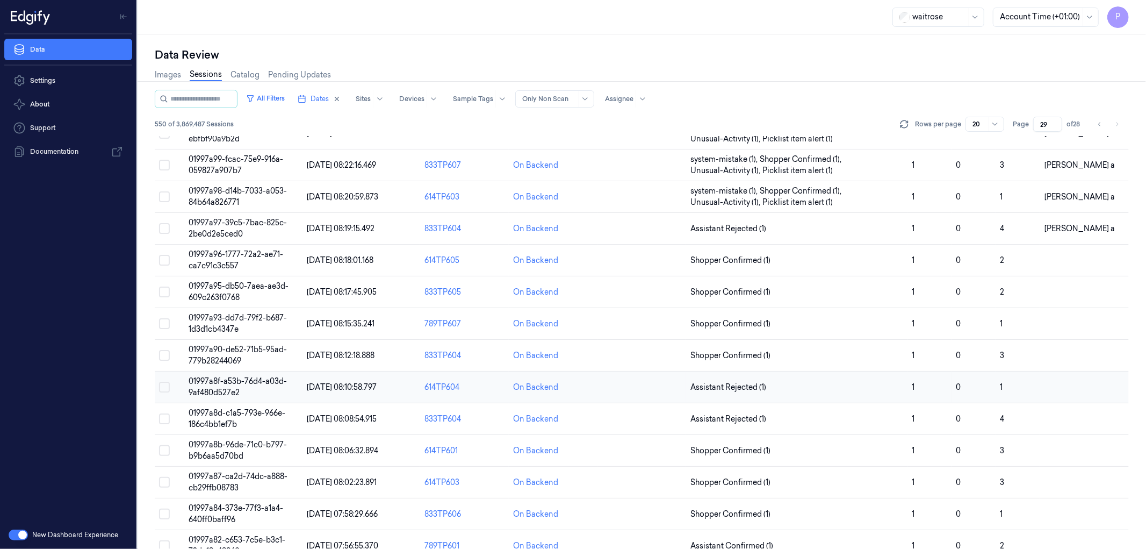
scroll to position [253, 0]
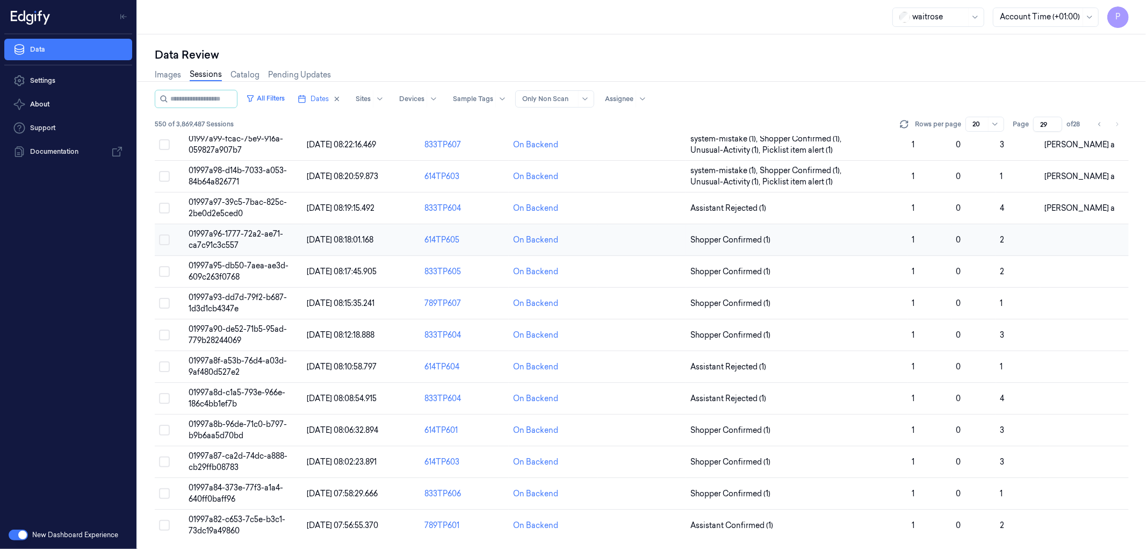
click at [163, 237] on button "Select row" at bounding box center [164, 239] width 11 height 11
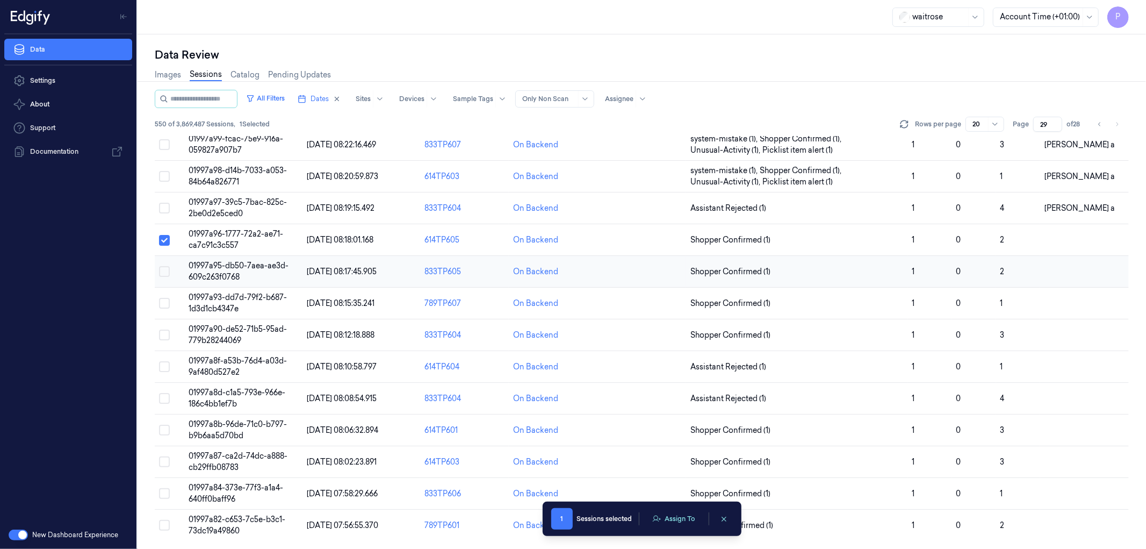
click at [164, 267] on button "Select row" at bounding box center [164, 271] width 11 height 11
click at [162, 308] on td at bounding box center [170, 303] width 30 height 32
click at [162, 302] on div "Data Review Images Sessions Catalog Pending Updates All Filters Dates Sites Dev…" at bounding box center [642, 291] width 1009 height 514
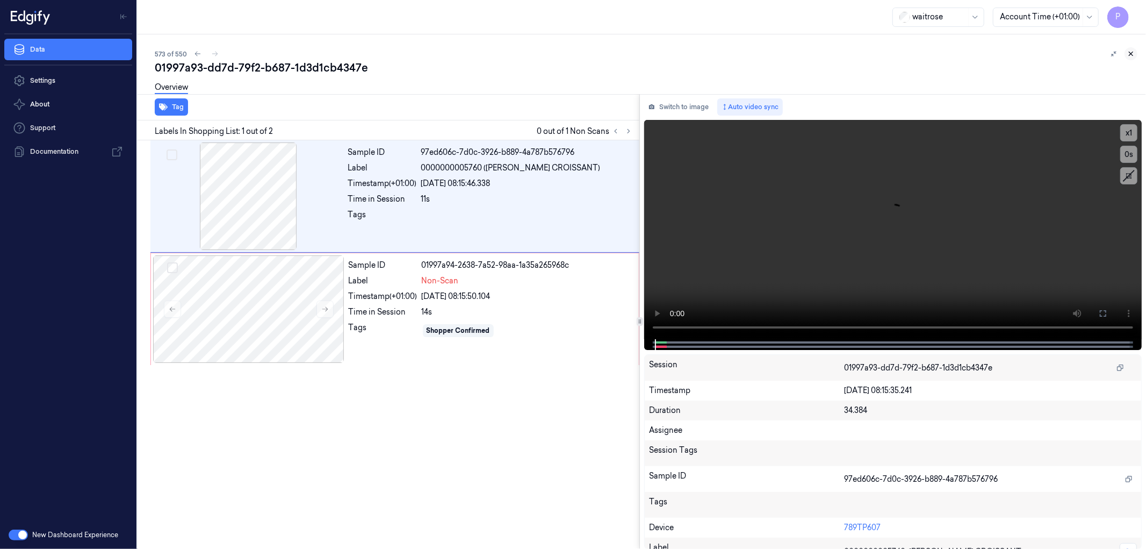
click at [1134, 53] on icon at bounding box center [1131, 54] width 8 height 8
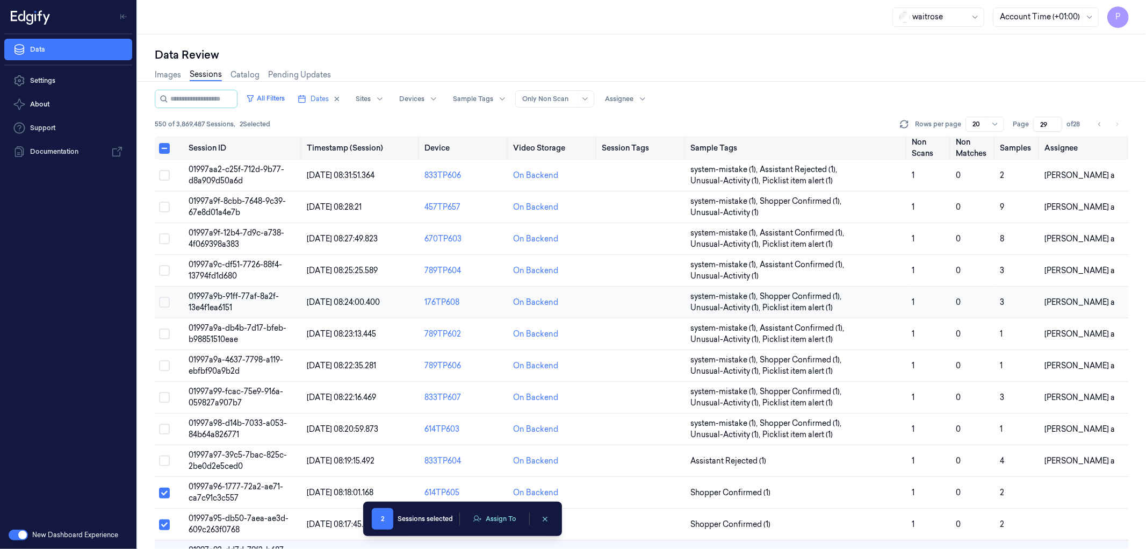
scroll to position [248, 0]
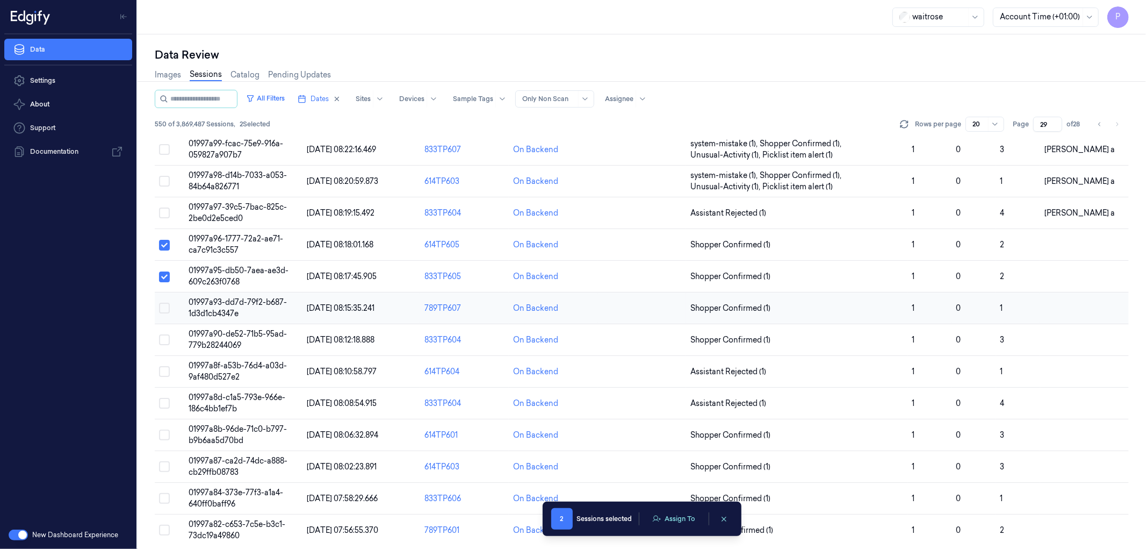
click at [164, 307] on button "Select row" at bounding box center [164, 308] width 11 height 11
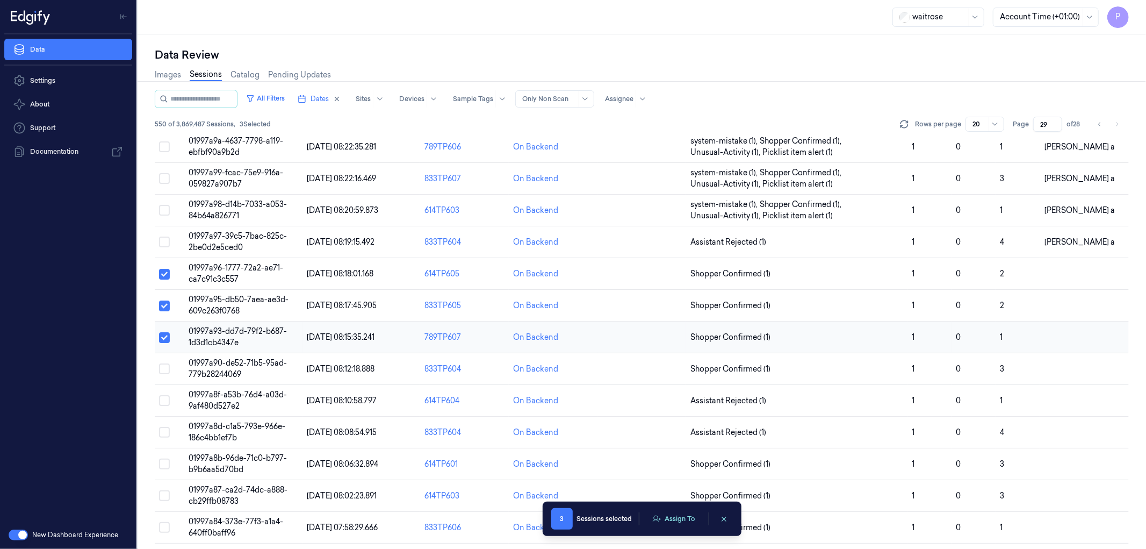
scroll to position [213, 0]
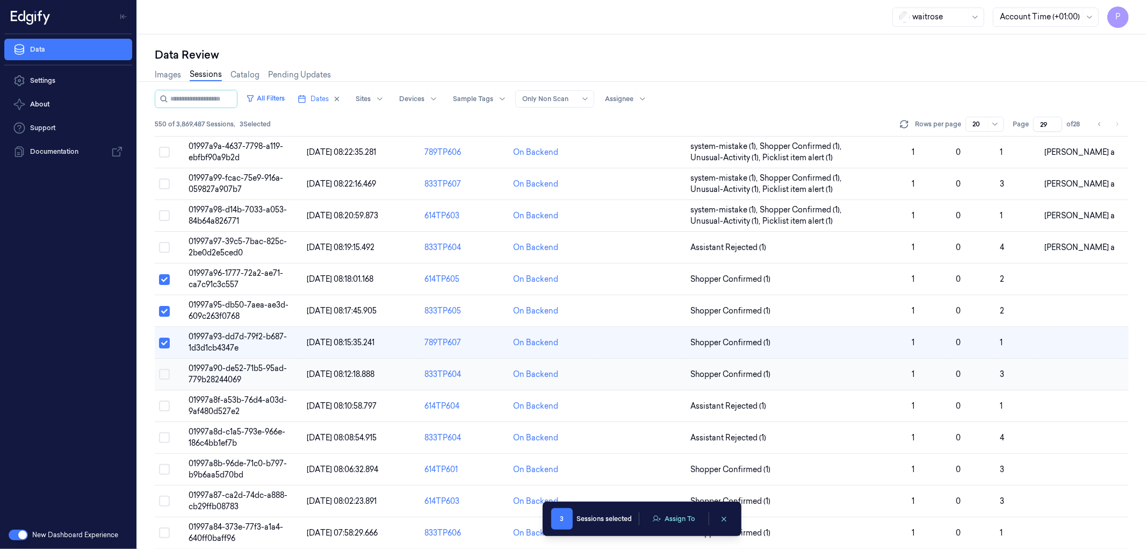
click at [164, 373] on button "Select row" at bounding box center [164, 374] width 11 height 11
click at [164, 402] on button "Select row" at bounding box center [164, 405] width 11 height 11
click at [163, 437] on button "Select row" at bounding box center [164, 437] width 11 height 11
click at [165, 471] on button "Select row" at bounding box center [164, 469] width 11 height 11
click at [164, 501] on button "Select row" at bounding box center [164, 500] width 11 height 11
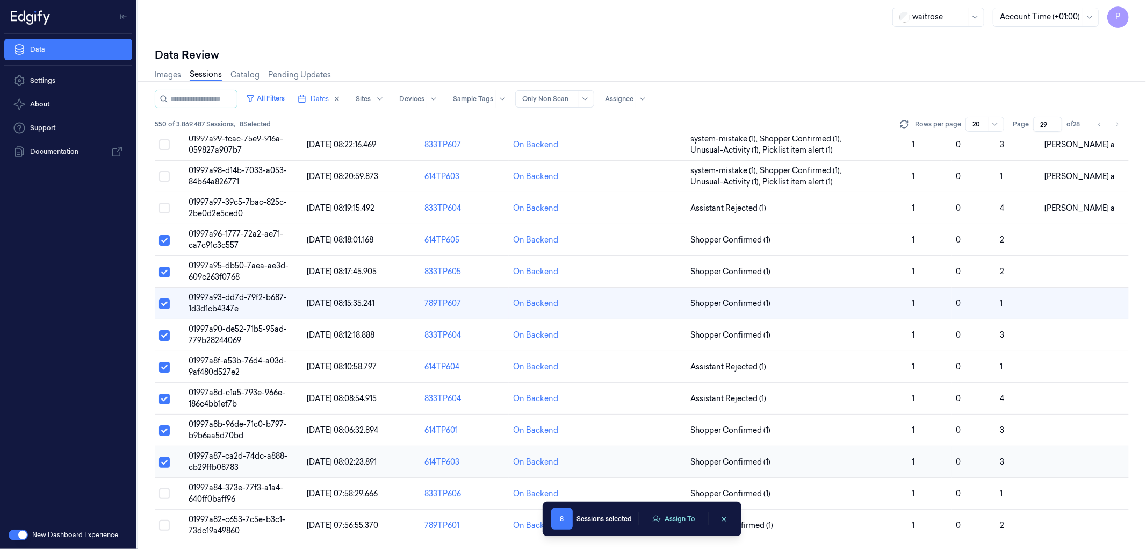
scroll to position [253, 0]
click at [163, 494] on button "Select row" at bounding box center [164, 493] width 11 height 11
click at [164, 523] on button "Select row" at bounding box center [164, 525] width 11 height 11
click at [682, 517] on button "Assign To" at bounding box center [674, 518] width 56 height 16
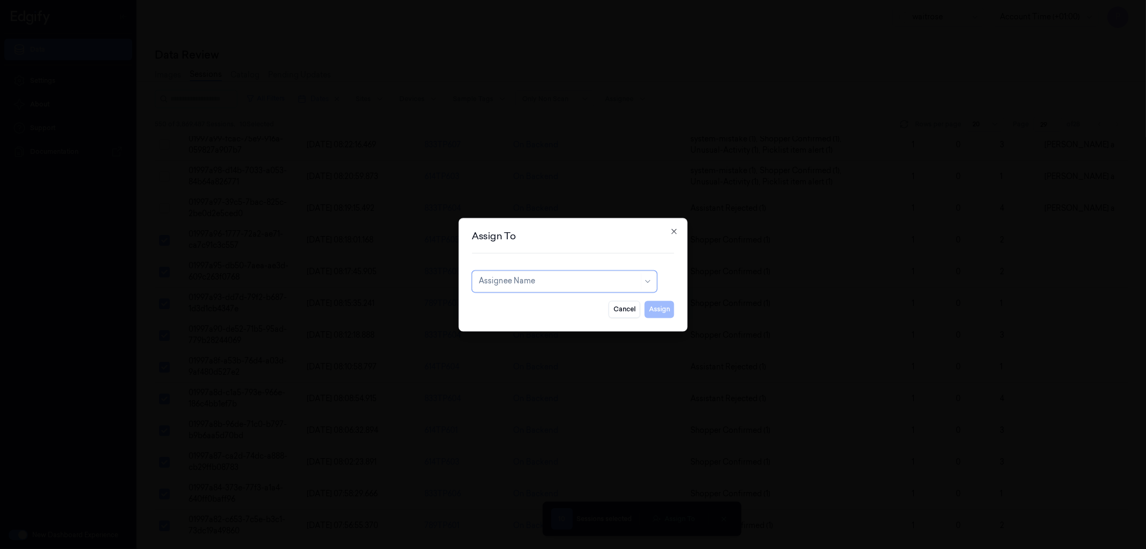
click at [577, 280] on div at bounding box center [559, 281] width 160 height 11
type input "ko"
click at [568, 304] on div "korisetty prem" at bounding box center [564, 305] width 171 height 11
click at [656, 308] on button "Assign" at bounding box center [660, 308] width 30 height 17
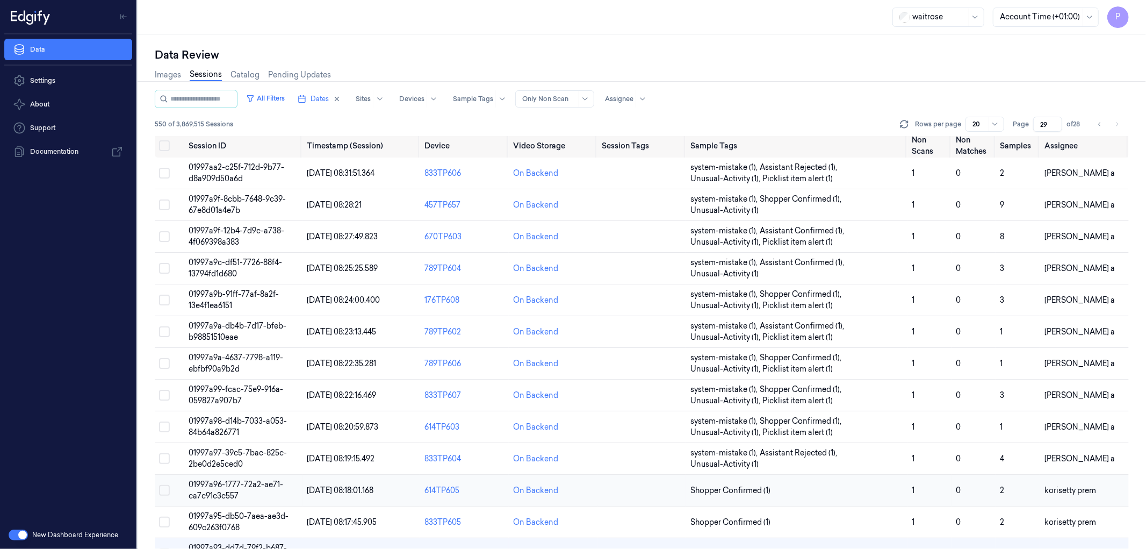
scroll to position [0, 0]
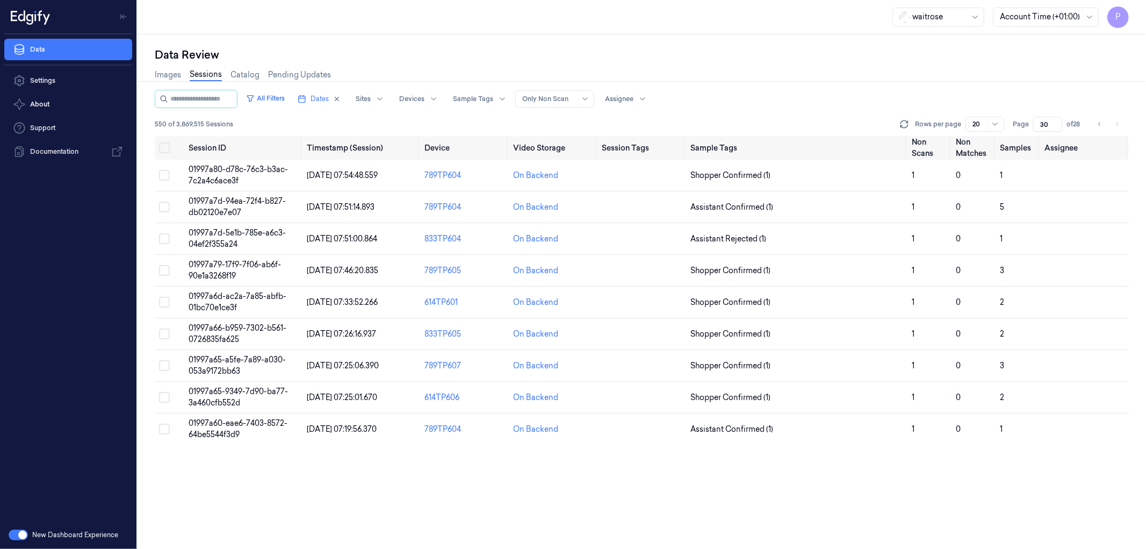
click at [803, 58] on div "Data Review" at bounding box center [642, 54] width 974 height 15
click at [165, 174] on button "Select row" at bounding box center [164, 175] width 11 height 11
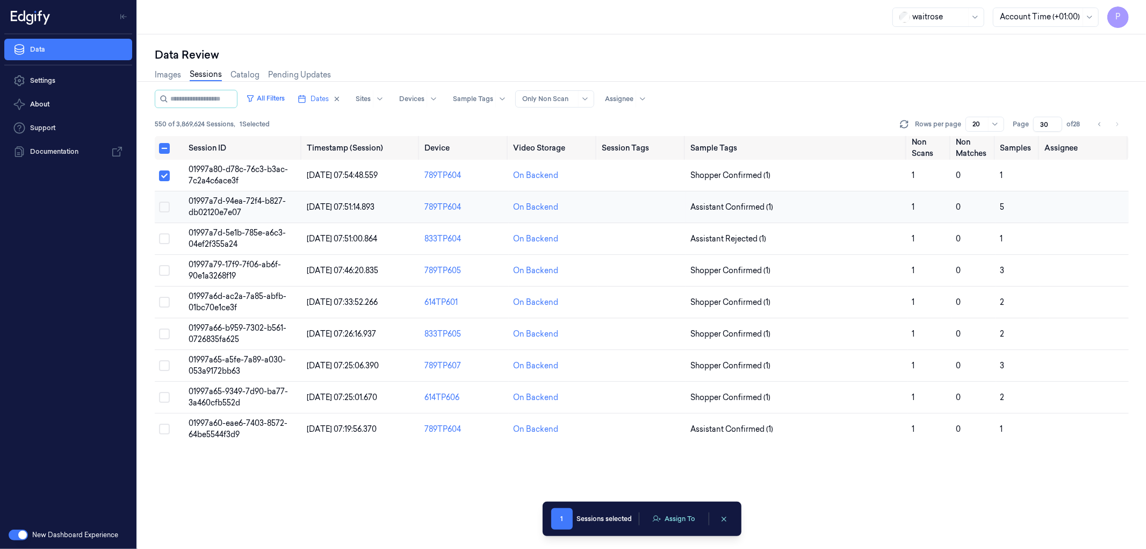
click at [163, 205] on button "Select row" at bounding box center [164, 206] width 11 height 11
drag, startPoint x: 164, startPoint y: 235, endPoint x: 164, endPoint y: 250, distance: 15.6
click at [164, 235] on button "Select row" at bounding box center [164, 238] width 11 height 11
click at [160, 272] on button "Select row" at bounding box center [164, 270] width 11 height 11
click at [164, 301] on button "Select row" at bounding box center [164, 302] width 11 height 11
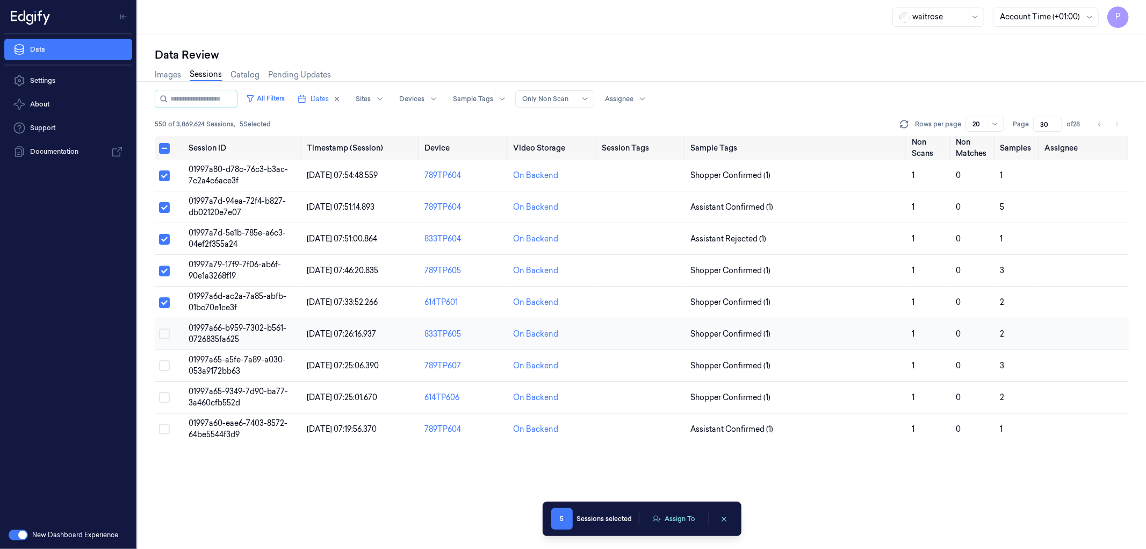
click at [164, 335] on button "Select row" at bounding box center [164, 333] width 11 height 11
click at [162, 364] on button "Select row" at bounding box center [164, 365] width 11 height 11
click at [164, 392] on button "Select row" at bounding box center [164, 397] width 11 height 11
click at [165, 427] on button "Select row" at bounding box center [164, 428] width 11 height 11
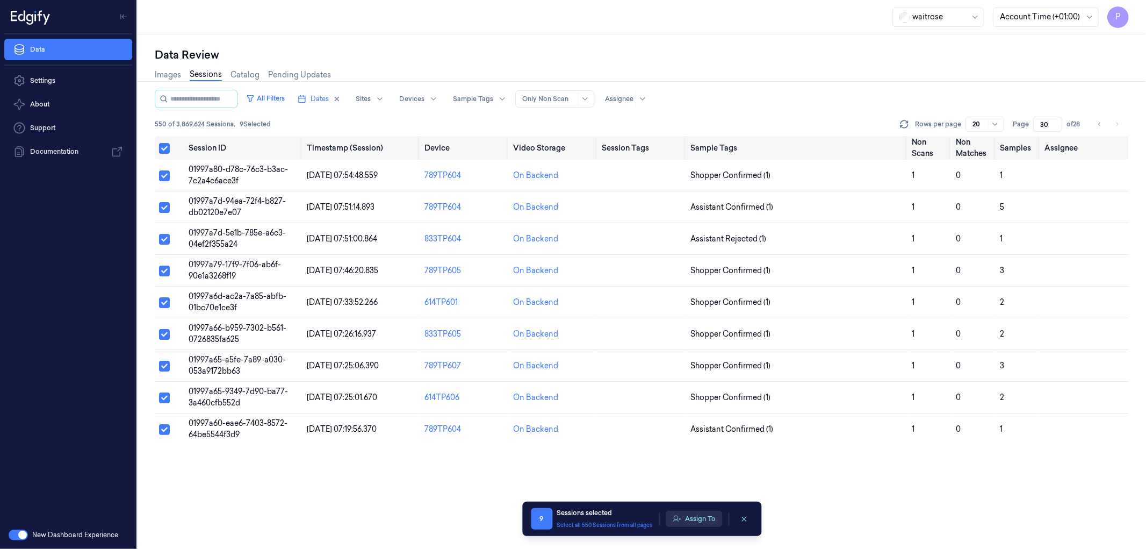
click at [697, 517] on button "Assign To" at bounding box center [694, 518] width 56 height 16
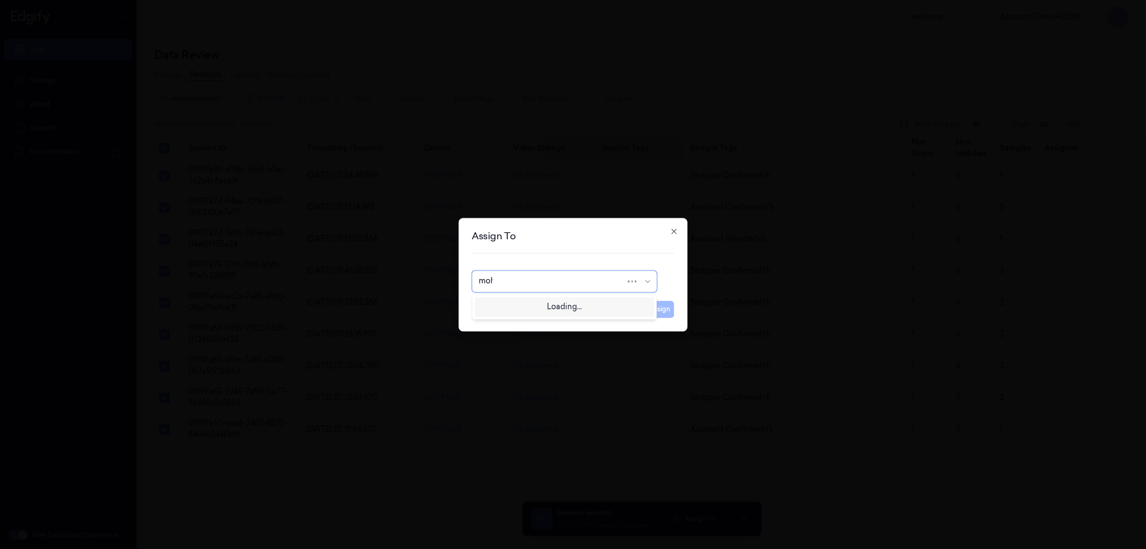
type input "moha"
click at [589, 308] on div "mohan kune" at bounding box center [564, 305] width 171 height 11
click at [652, 315] on button "Assign" at bounding box center [660, 308] width 30 height 17
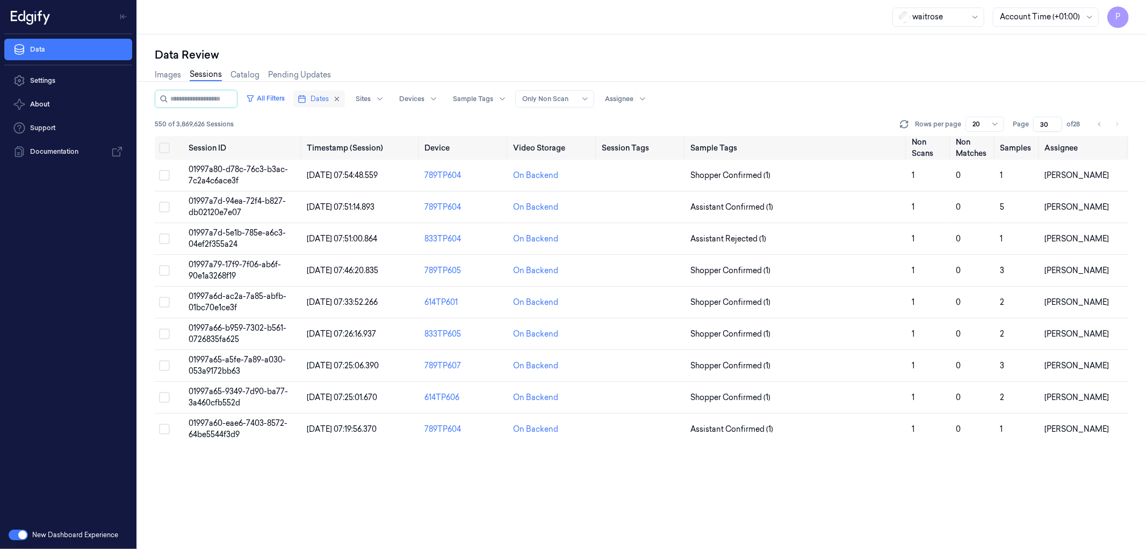
click at [345, 103] on button "Dates" at bounding box center [319, 98] width 52 height 17
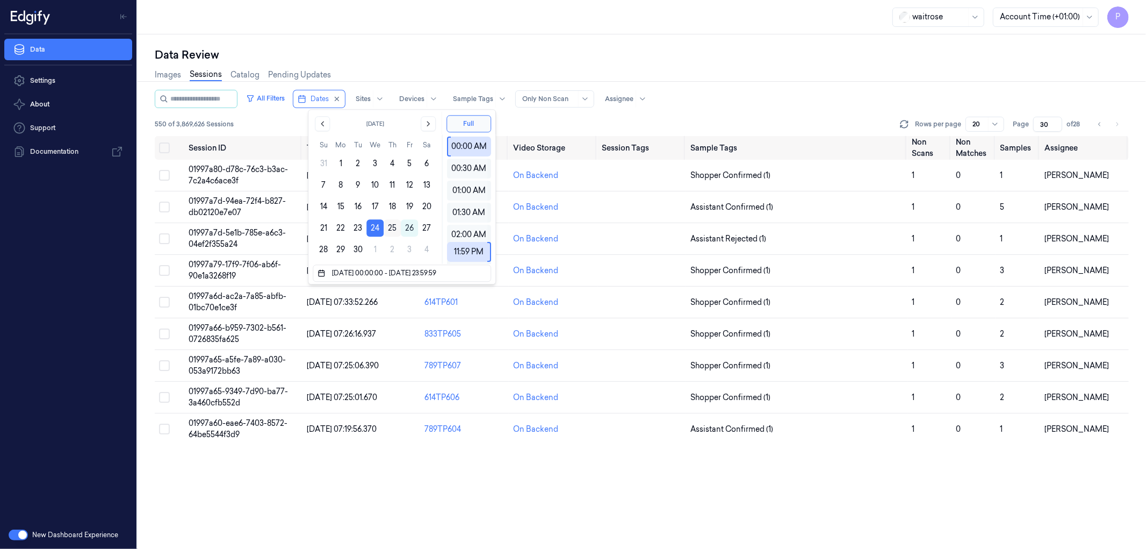
click at [394, 230] on button "25" at bounding box center [392, 227] width 17 height 17
click at [393, 227] on button "25" at bounding box center [392, 227] width 17 height 17
type input "25/09/2025 00:00:00 - 25/09/2025 23:59:59"
click at [857, 62] on div "Images Sessions Catalog Pending Updates" at bounding box center [642, 75] width 974 height 27
type input "1"
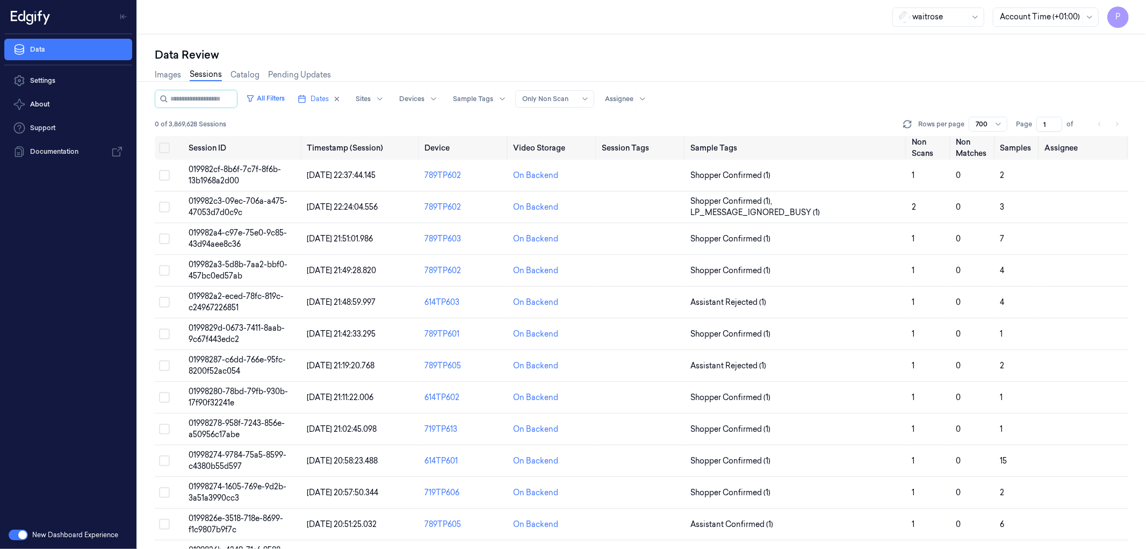
scroll to position [17985, 0]
